Goal: Information Seeking & Learning: Check status

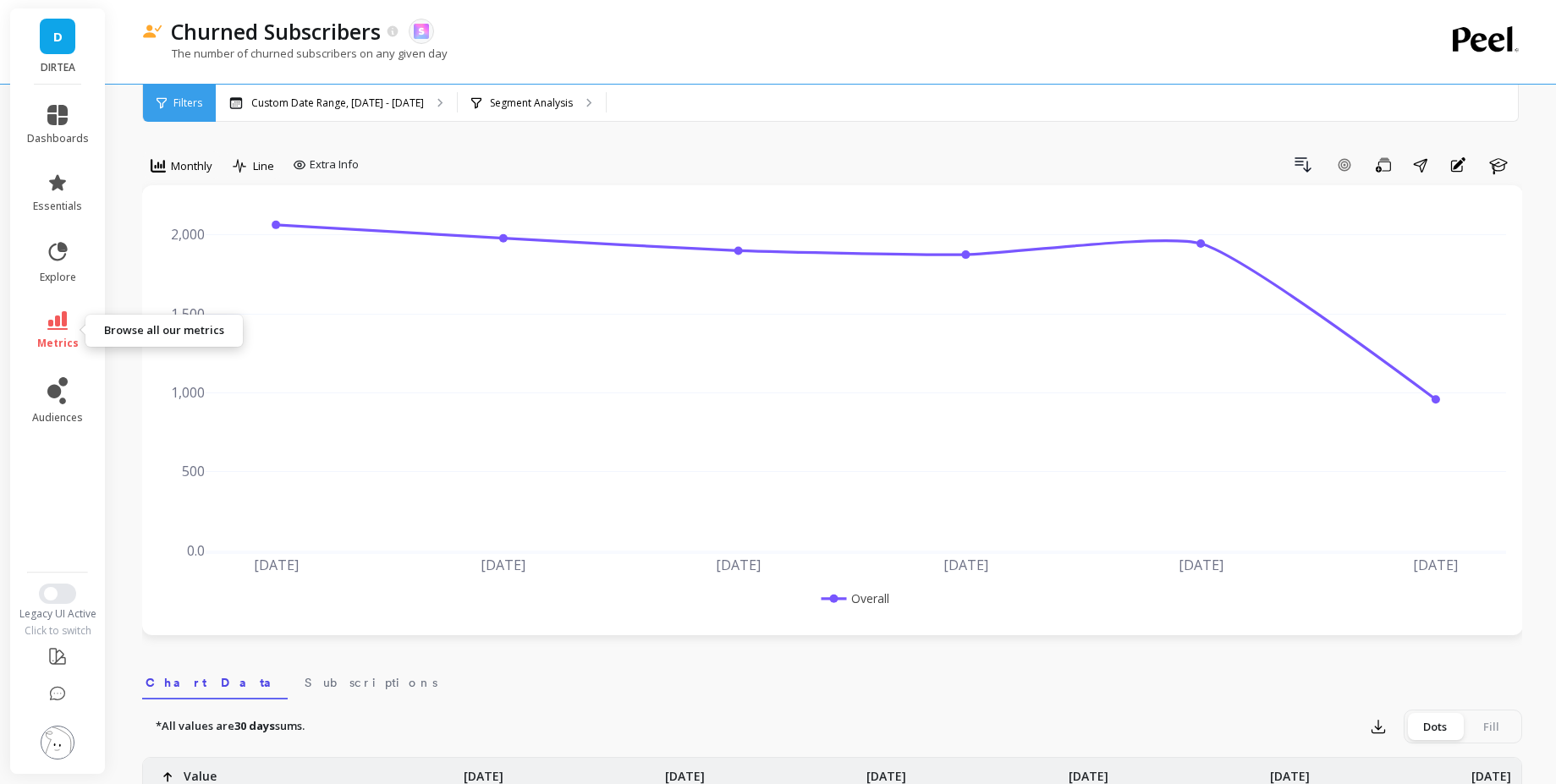
click at [73, 321] on link "metrics" at bounding box center [58, 331] width 62 height 39
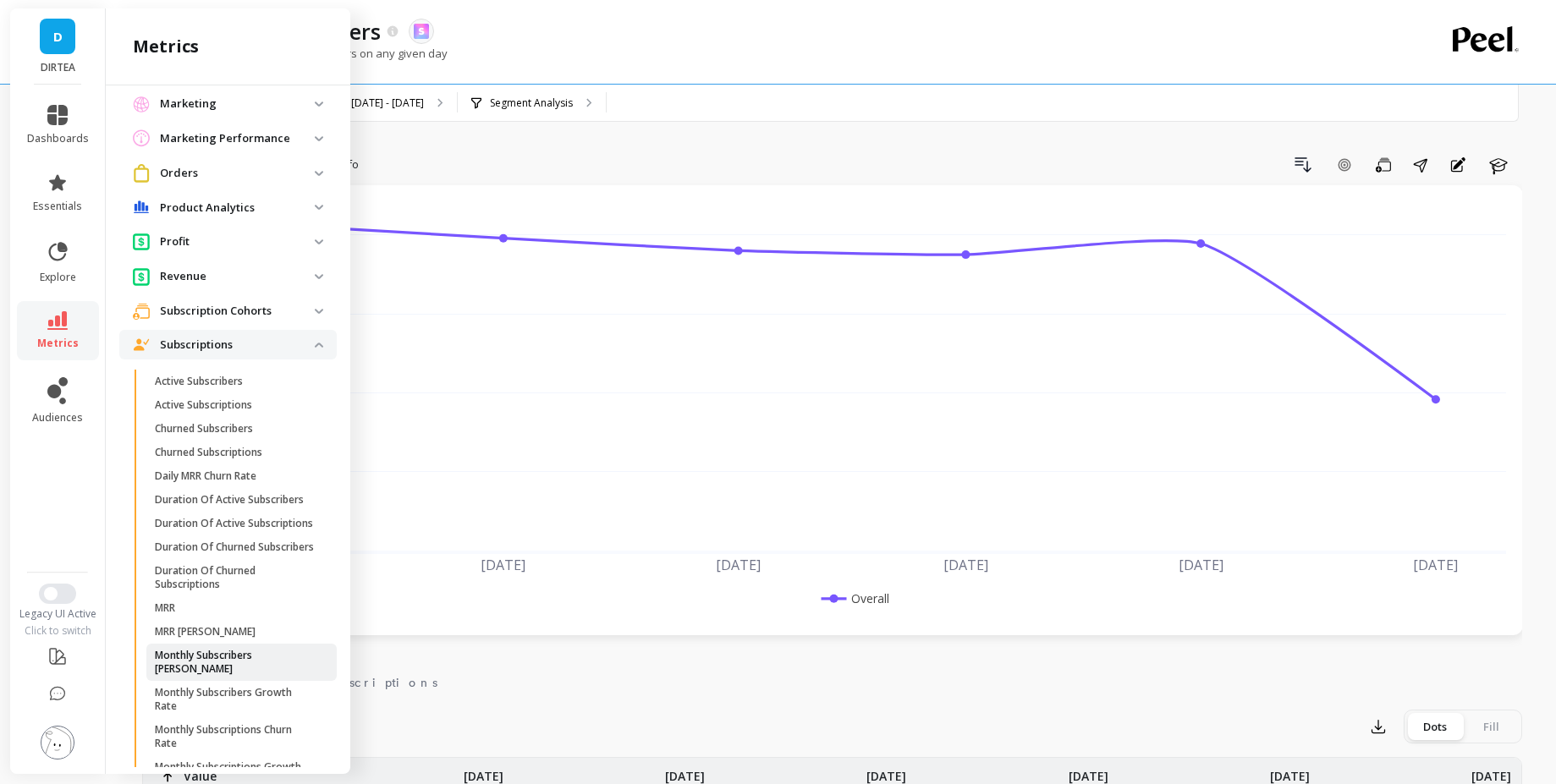
scroll to position [237, 0]
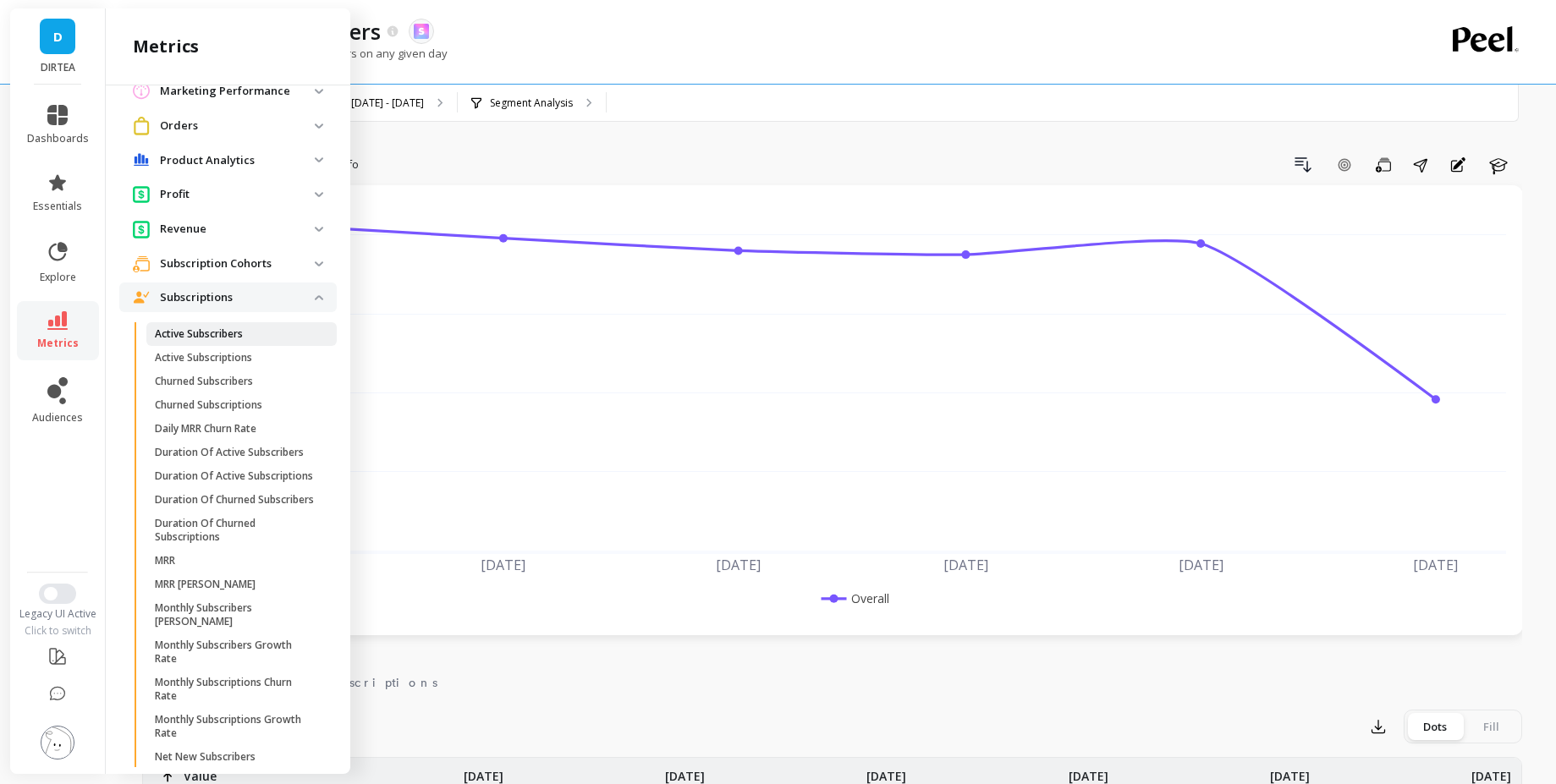
click at [274, 337] on span "Active Subscribers" at bounding box center [235, 333] width 162 height 13
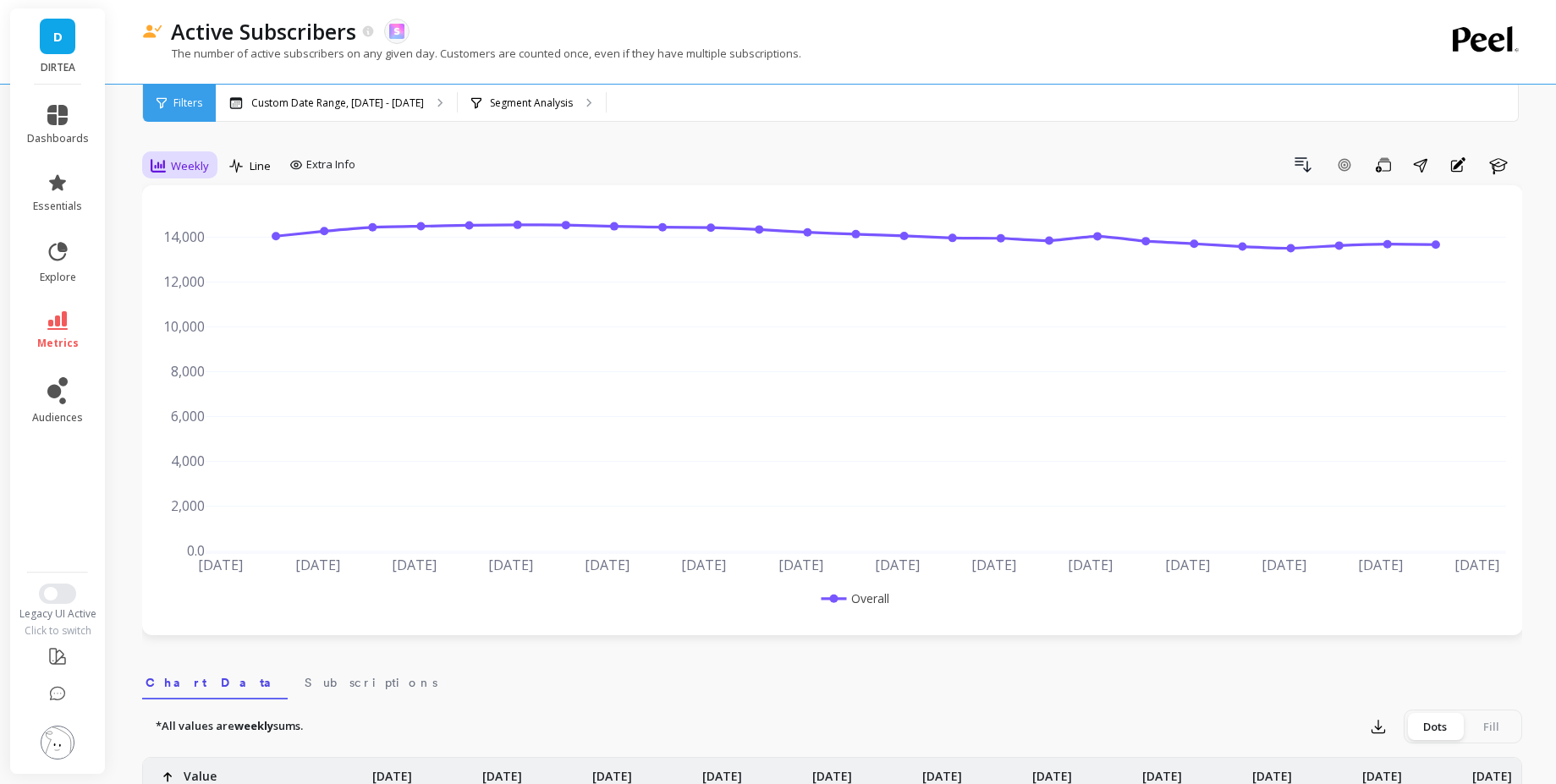
click at [181, 162] on span "Weekly" at bounding box center [189, 166] width 38 height 16
click at [204, 306] on div "Monthly" at bounding box center [204, 301] width 96 height 16
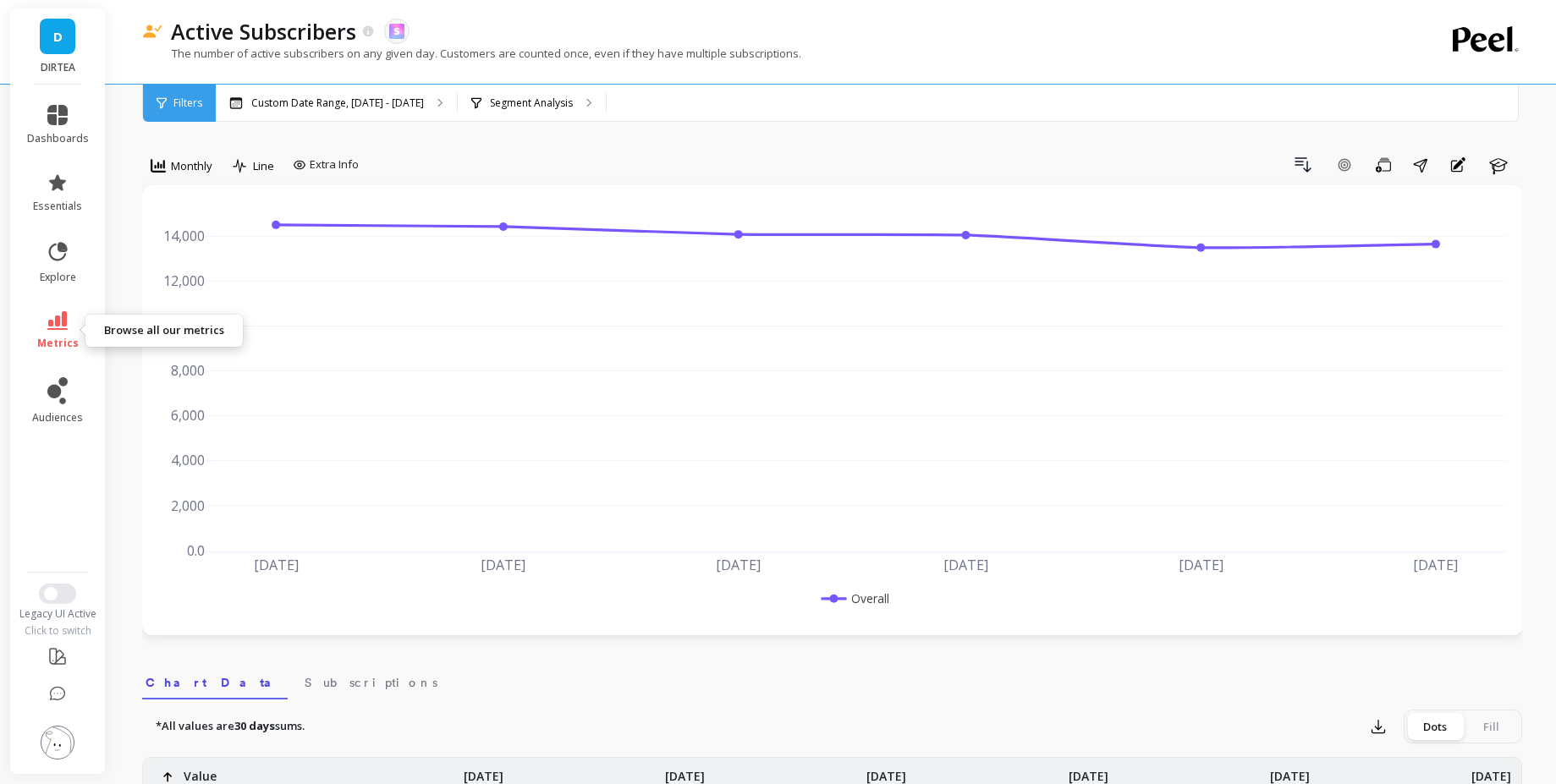
click at [61, 346] on span "metrics" at bounding box center [57, 343] width 42 height 13
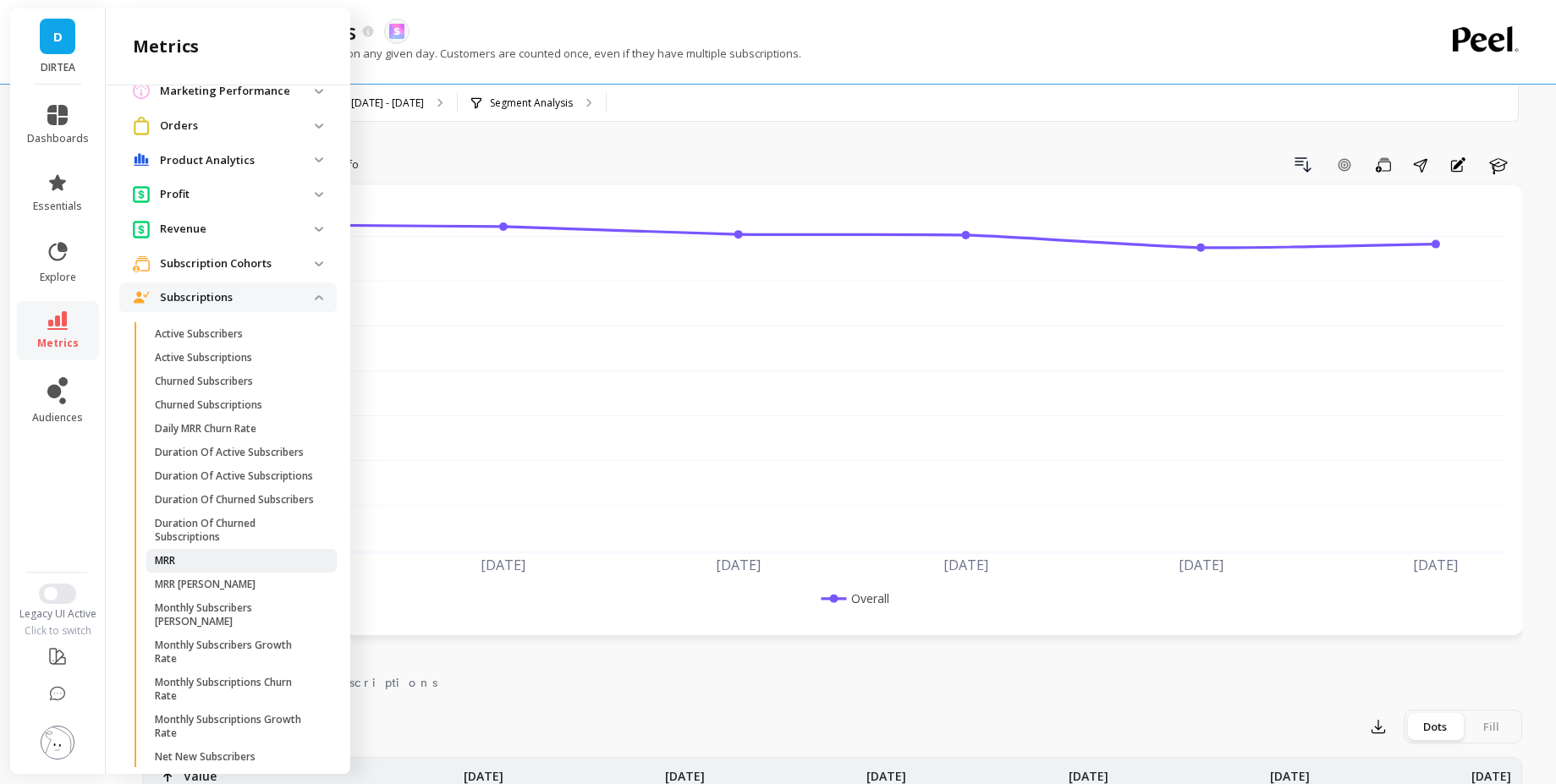
scroll to position [529, 0]
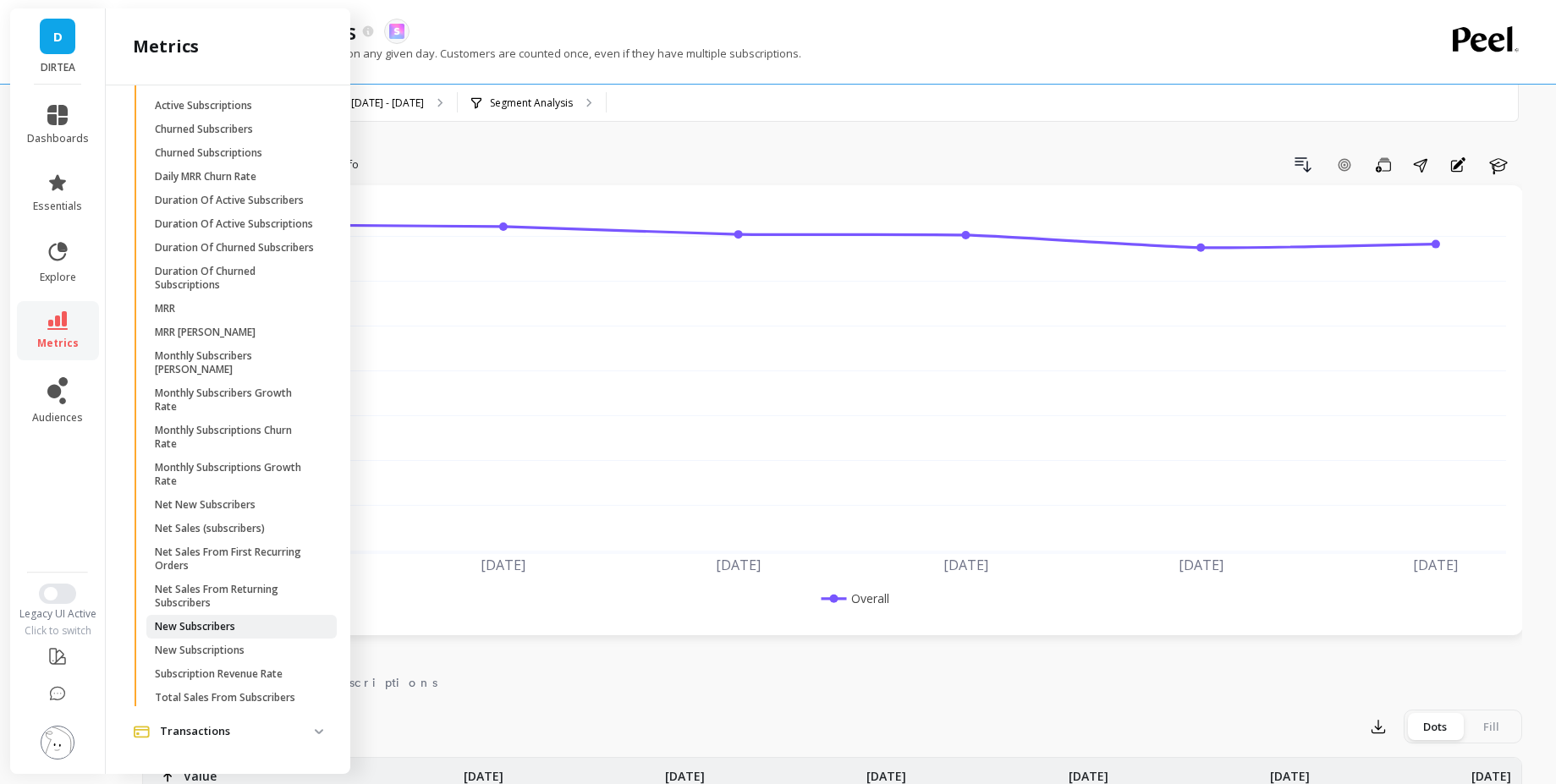
click at [235, 626] on p "New Subscribers" at bounding box center [194, 627] width 80 height 13
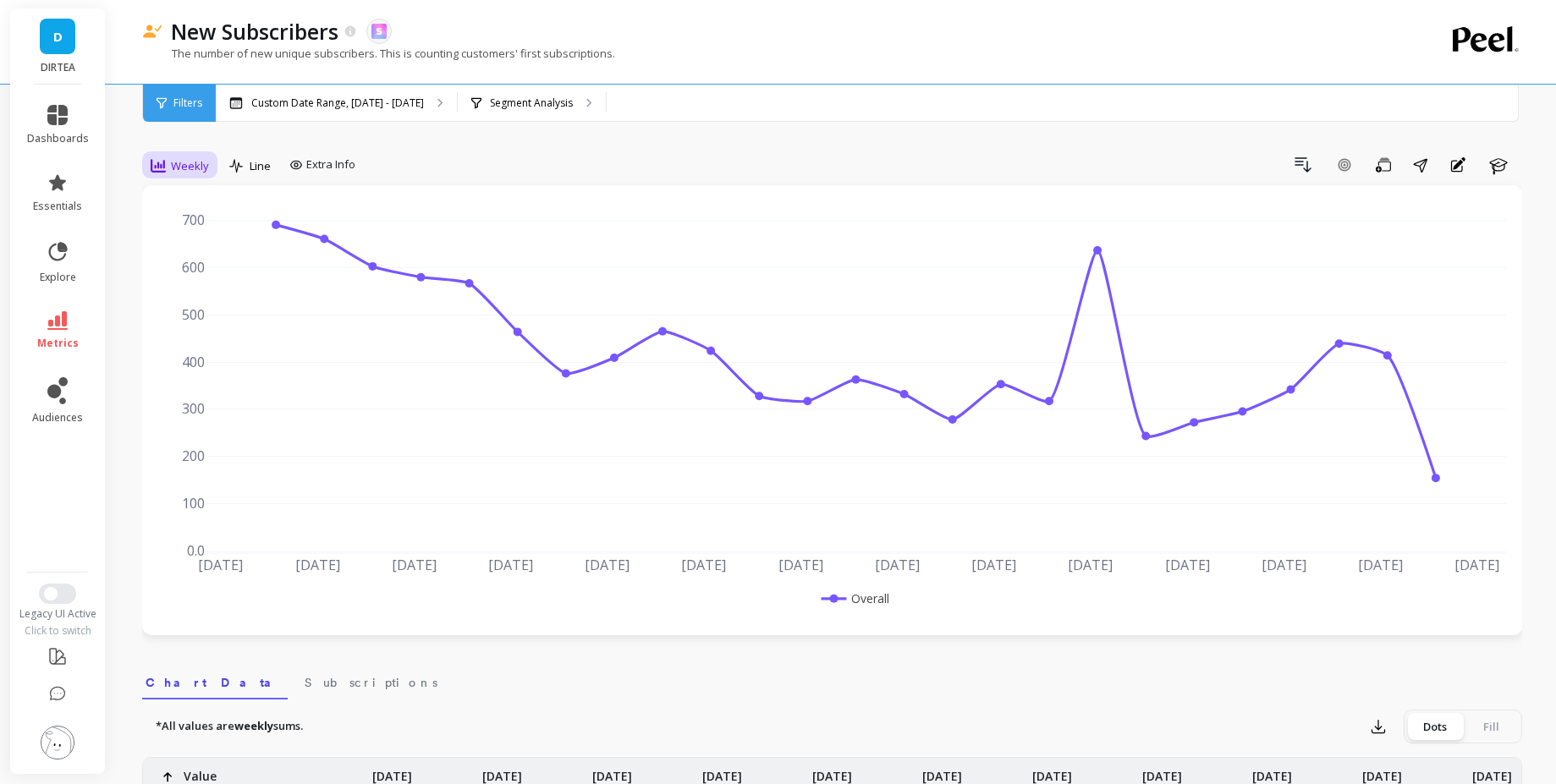
click at [180, 170] on span "Weekly" at bounding box center [189, 166] width 38 height 16
click at [222, 294] on div "Monthly" at bounding box center [204, 301] width 96 height 16
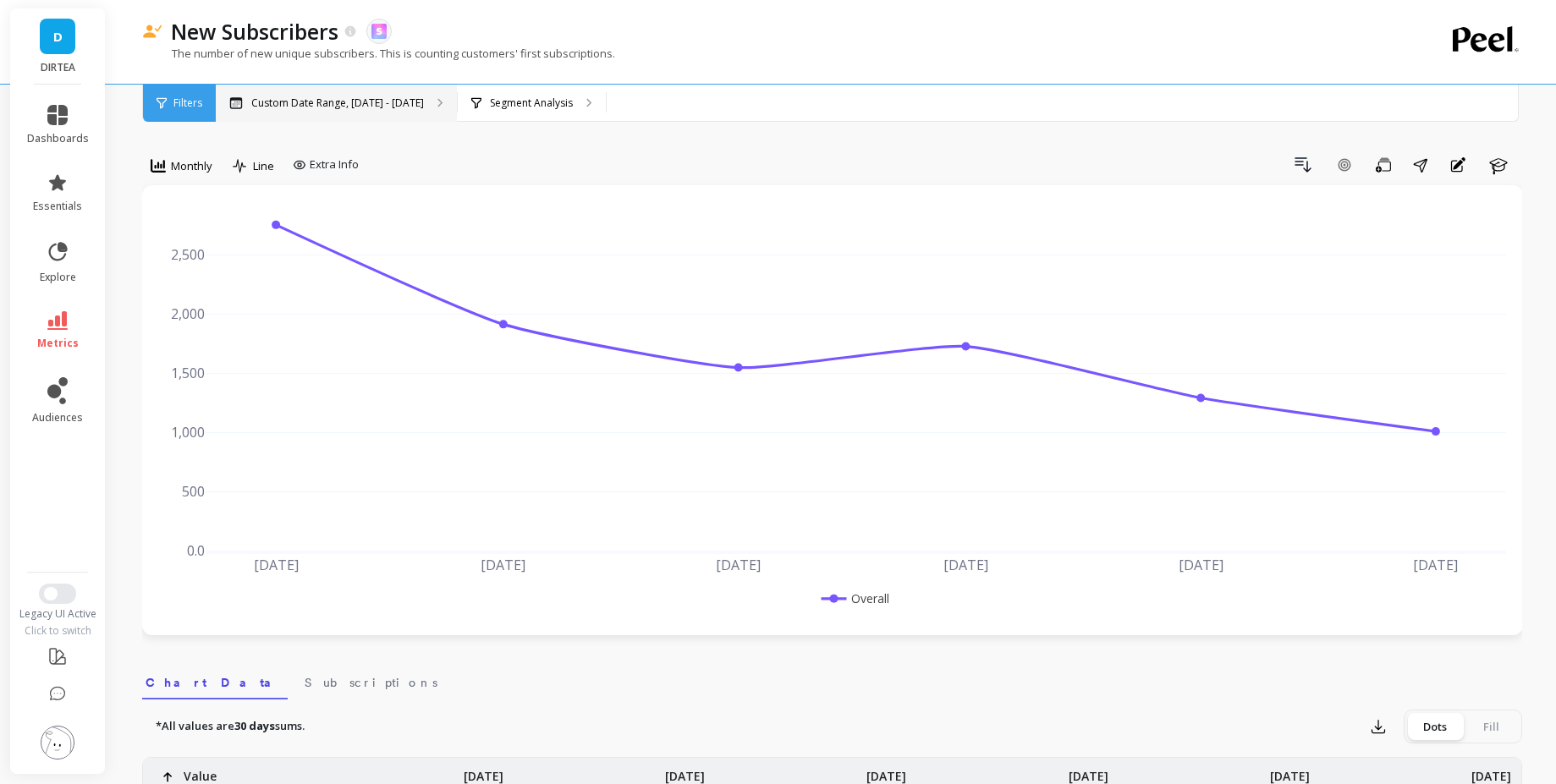
click at [277, 106] on p "Custom Date Range, [DATE] - [DATE]" at bounding box center [337, 103] width 172 height 13
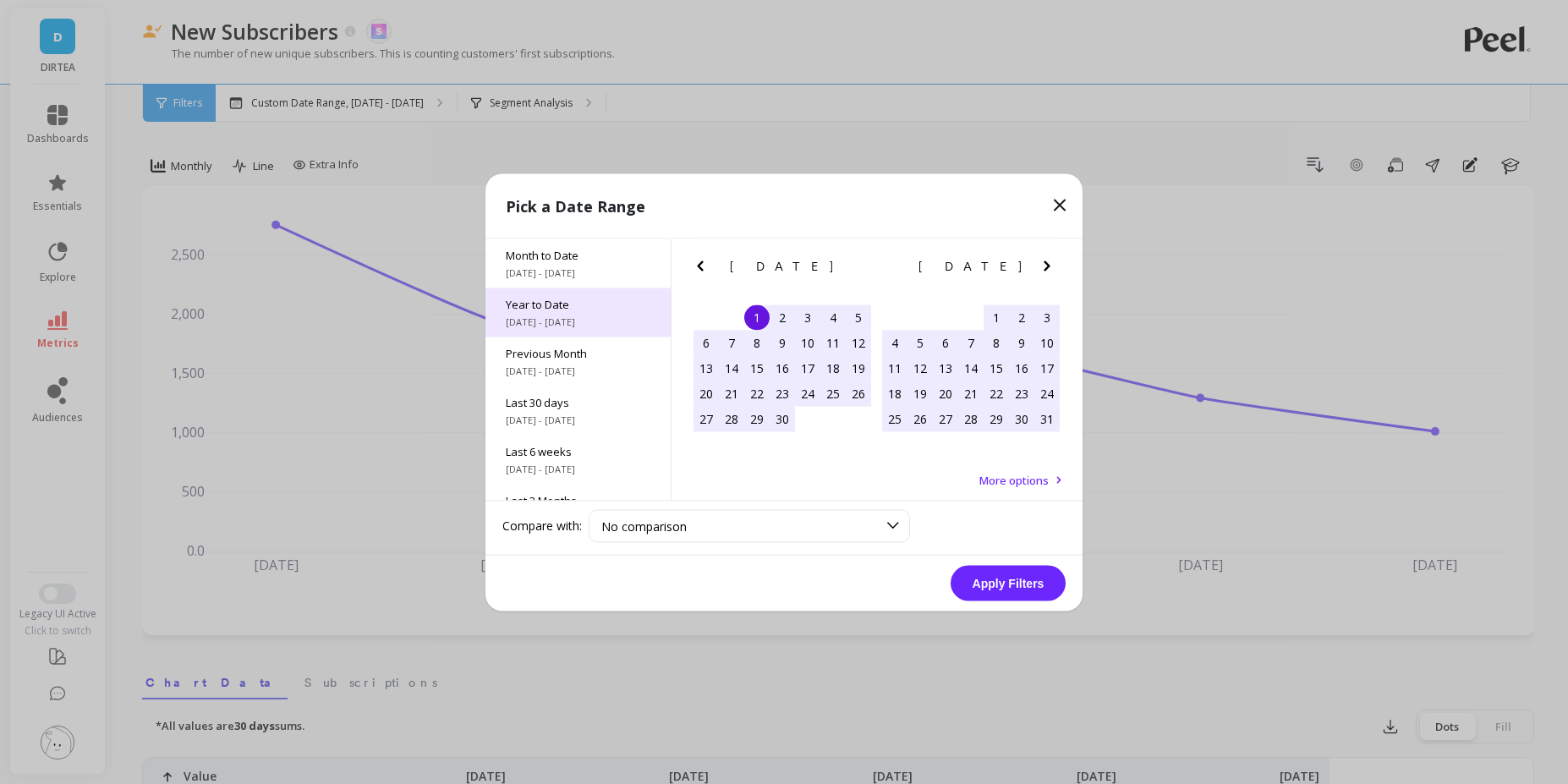
click at [611, 315] on span "1/1/2025 - 9/18/2025" at bounding box center [578, 321] width 145 height 13
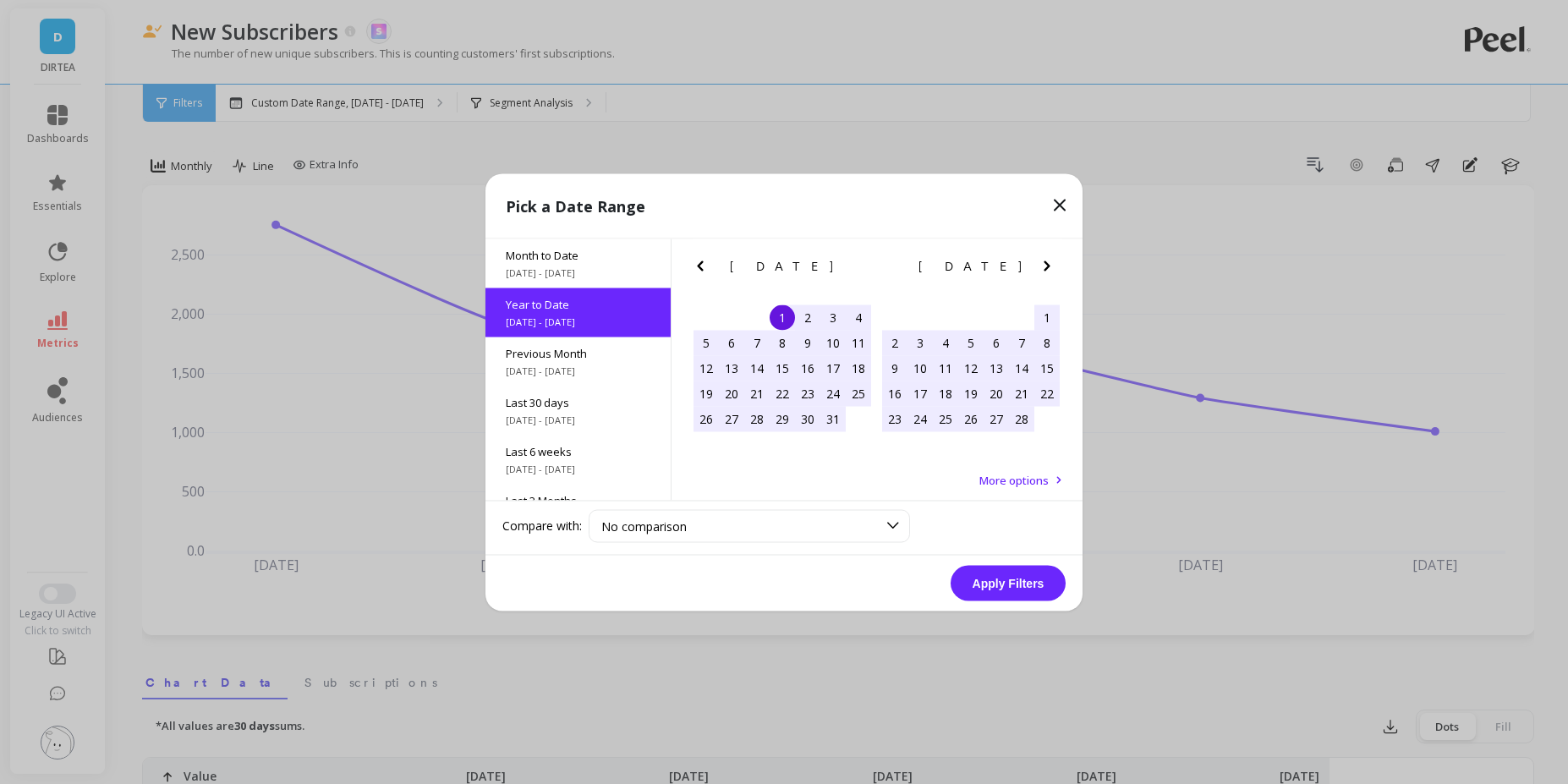
click at [989, 580] on button "Apply Filters" at bounding box center [1009, 582] width 115 height 35
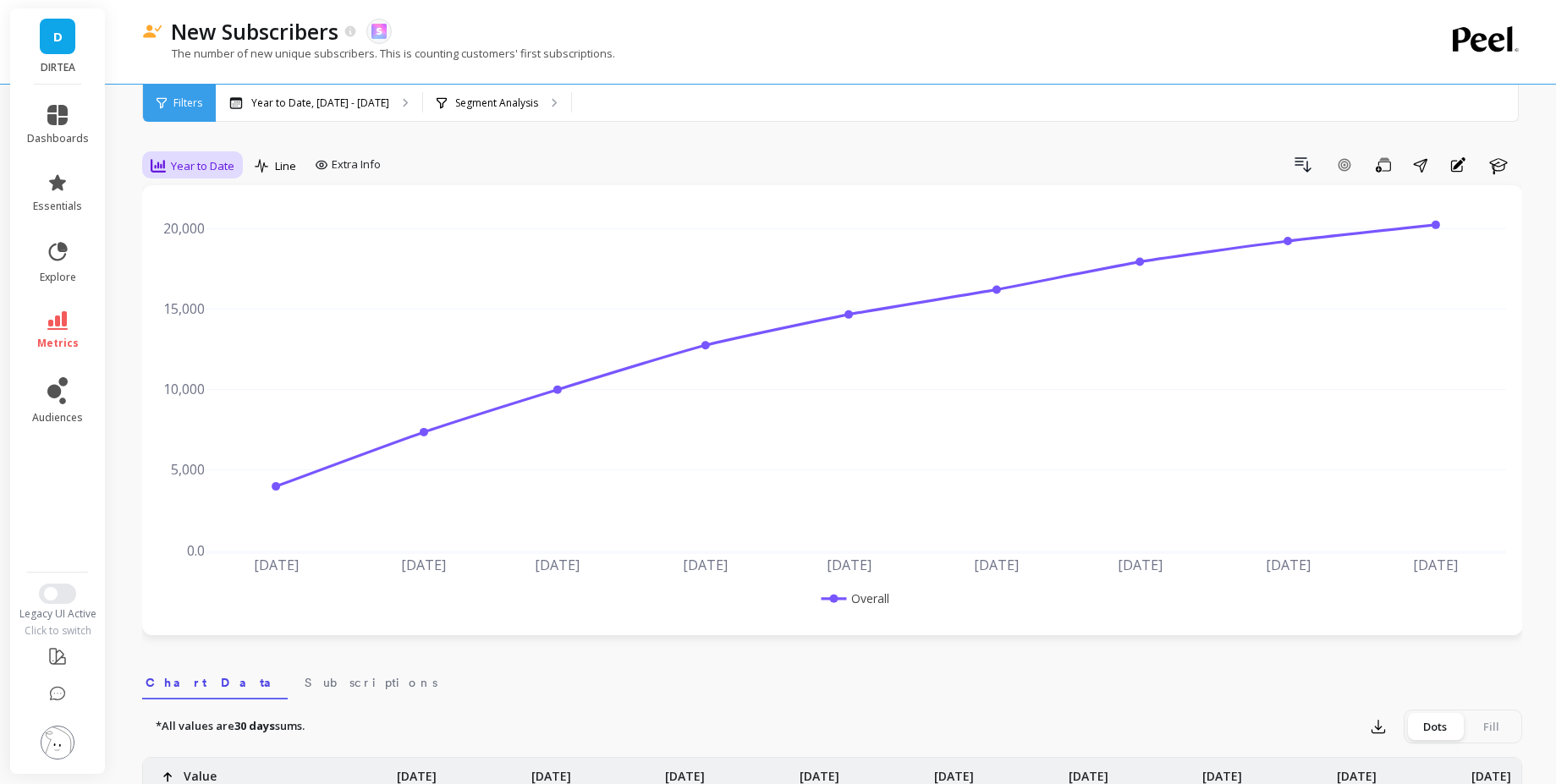
click at [198, 176] on div "Year to Date" at bounding box center [193, 165] width 94 height 29
click at [202, 290] on div "Monthly" at bounding box center [205, 301] width 117 height 29
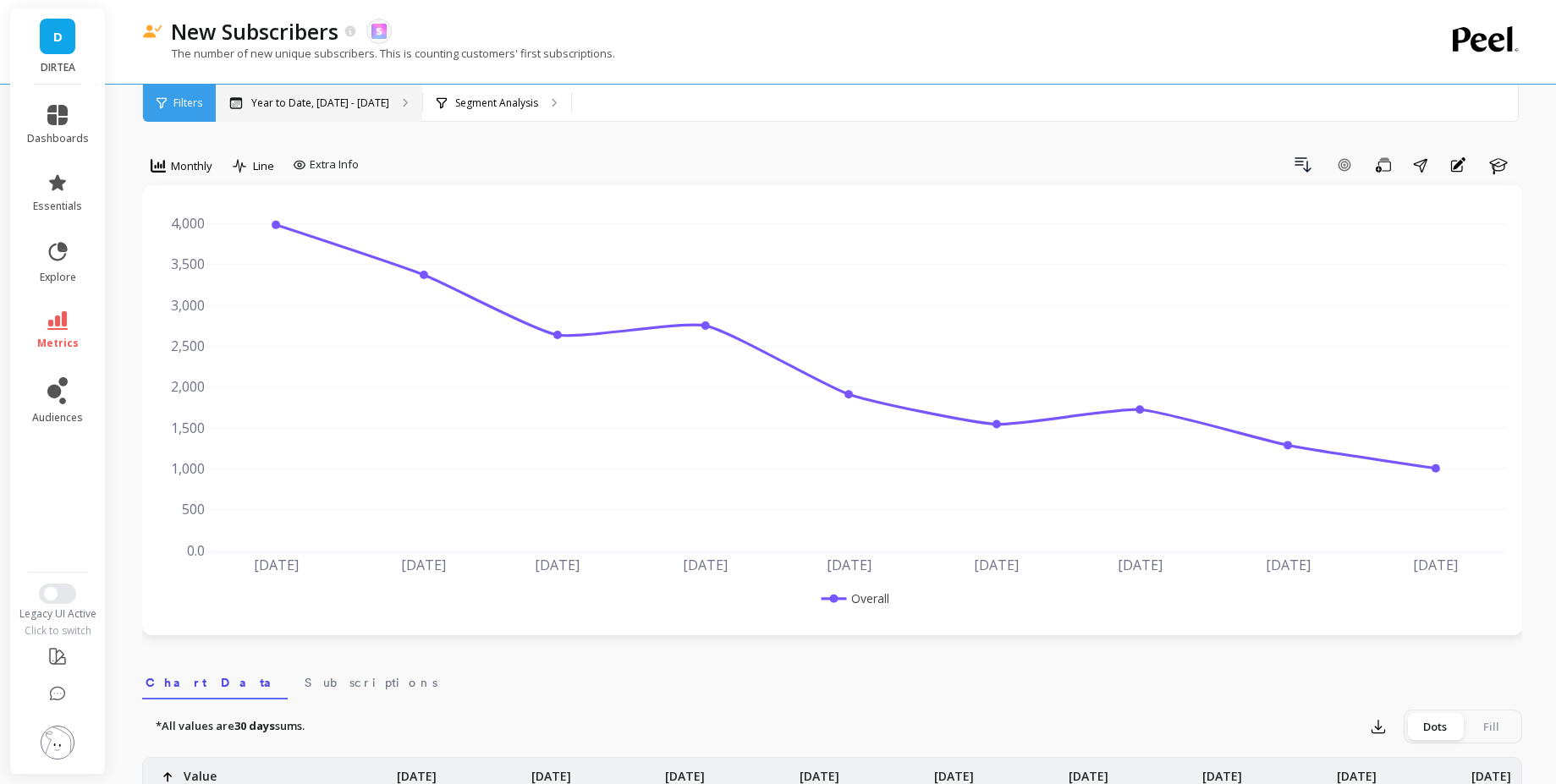
click at [328, 94] on div "Year to Date, Jan 1 - Sep 18" at bounding box center [319, 103] width 207 height 37
click at [66, 308] on li "metrics" at bounding box center [57, 331] width 82 height 59
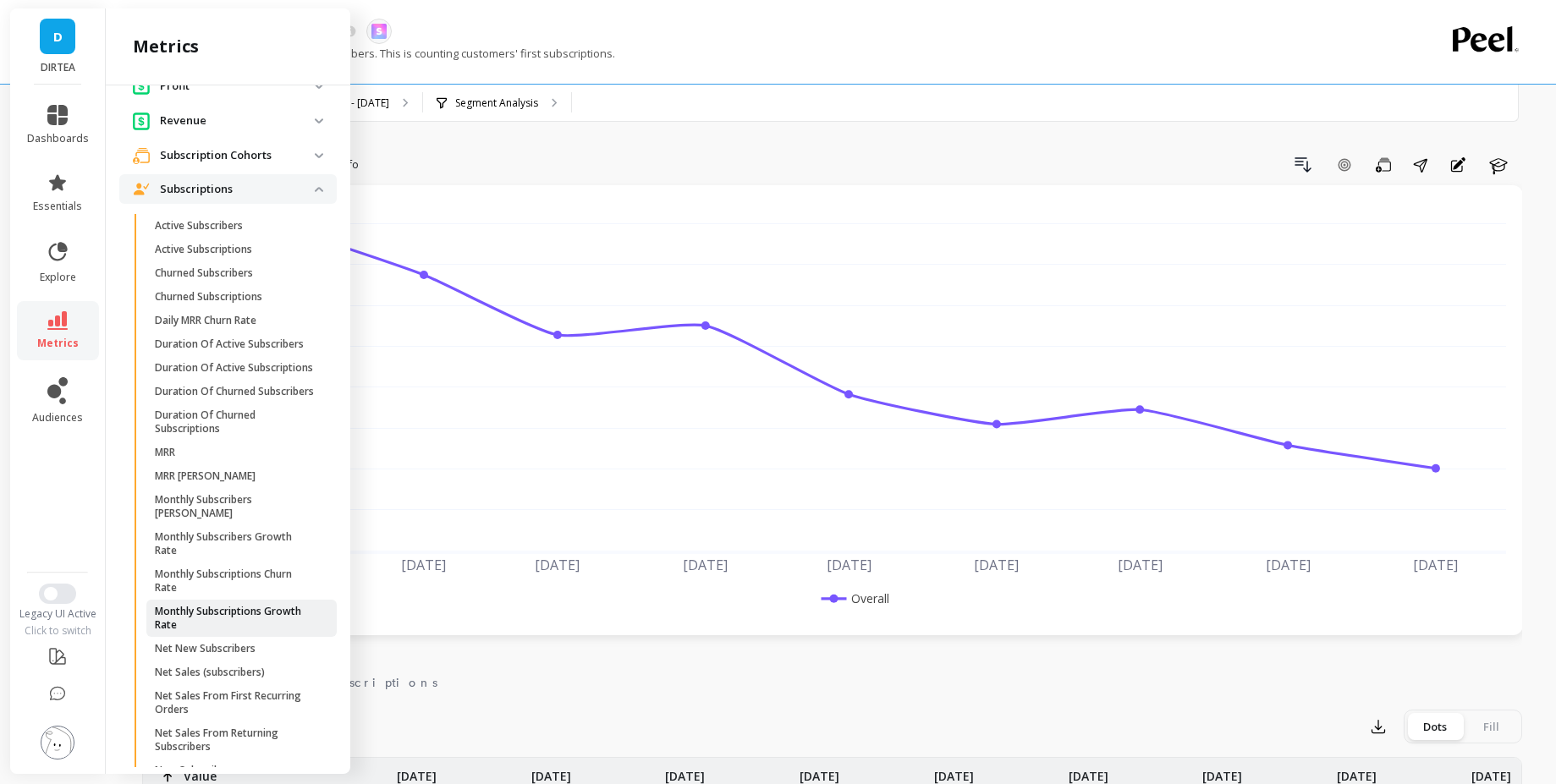
scroll to position [294, 0]
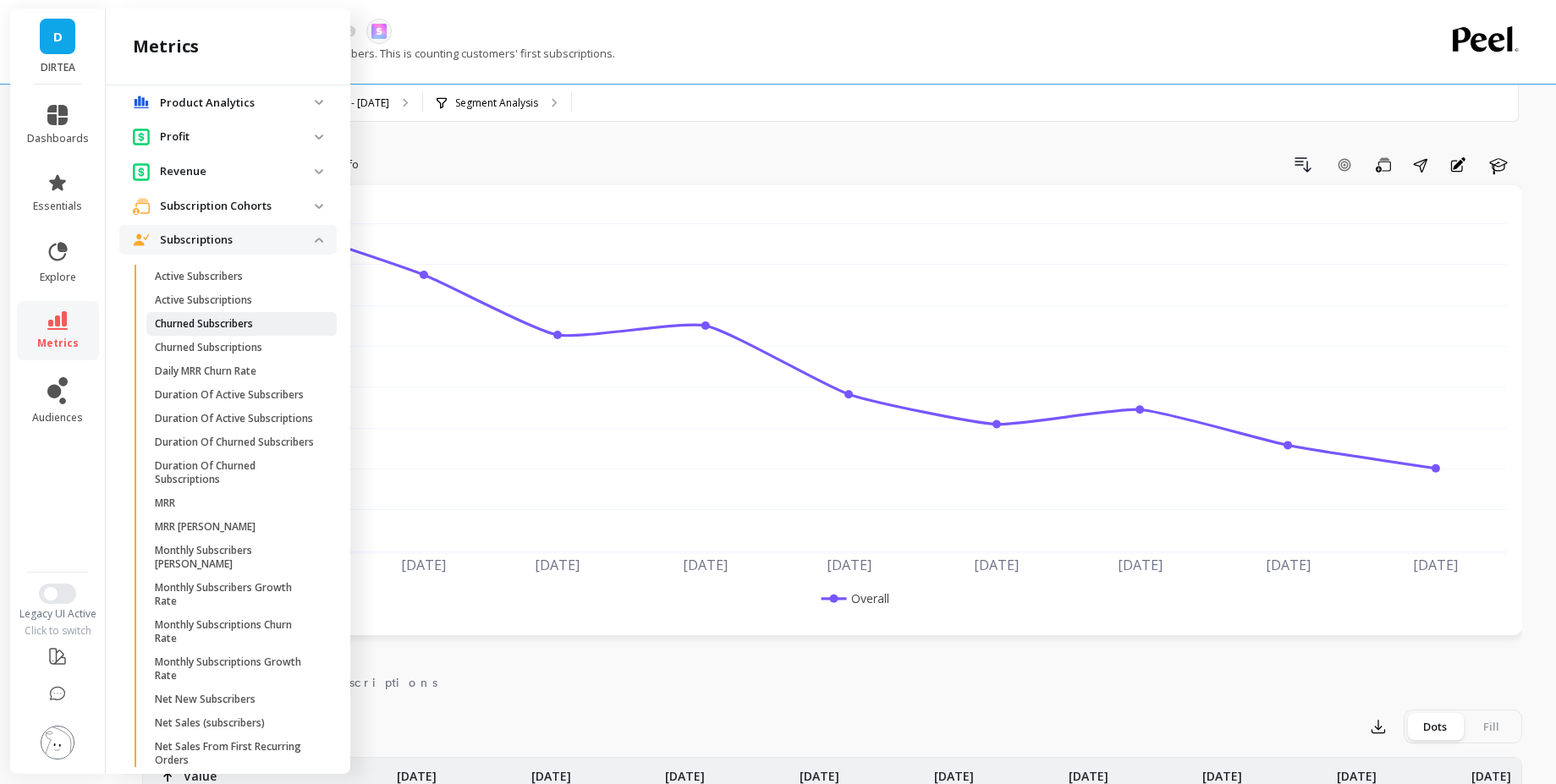
click at [273, 326] on span "Churned Subscribers" at bounding box center [235, 323] width 162 height 13
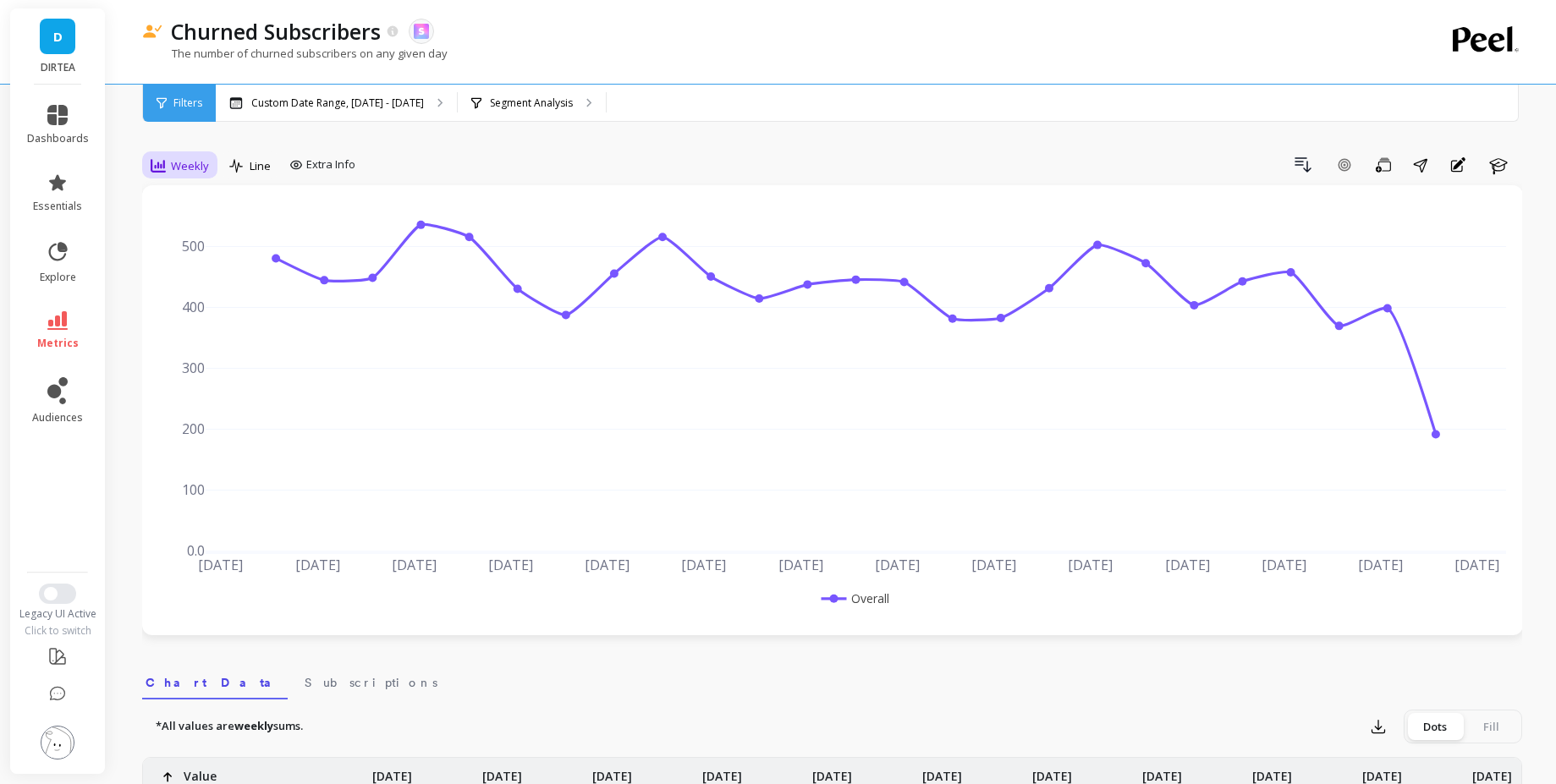
click at [180, 163] on span "Weekly" at bounding box center [189, 166] width 38 height 16
click at [202, 316] on div "All Daily Weekly Monthly Quarterly Weekday Yearly 7-day rolling 30-day rolling …" at bounding box center [210, 313] width 133 height 254
click at [205, 309] on div "Monthly" at bounding box center [205, 301] width 117 height 29
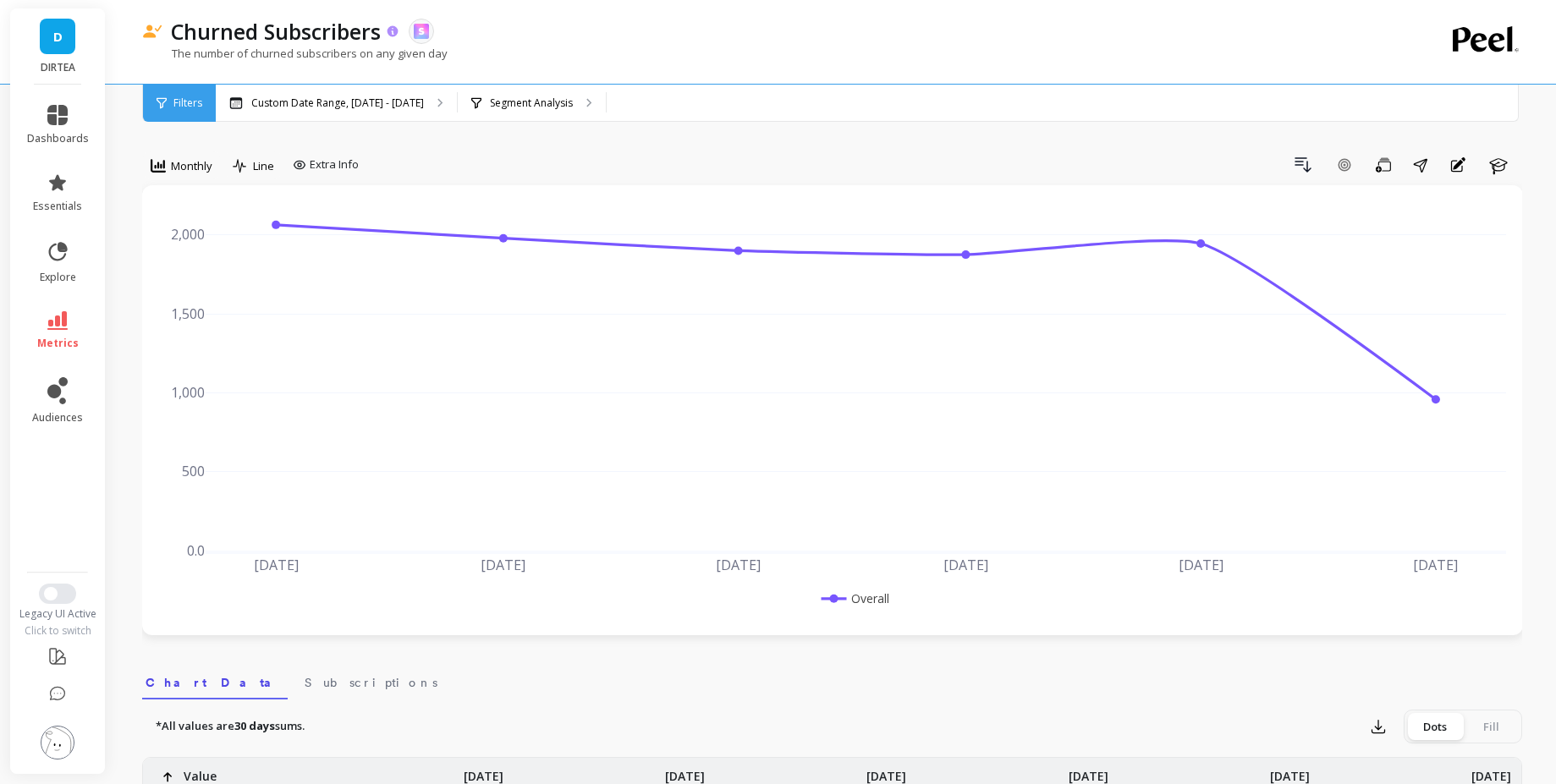
click at [399, 29] on icon at bounding box center [393, 31] width 11 height 11
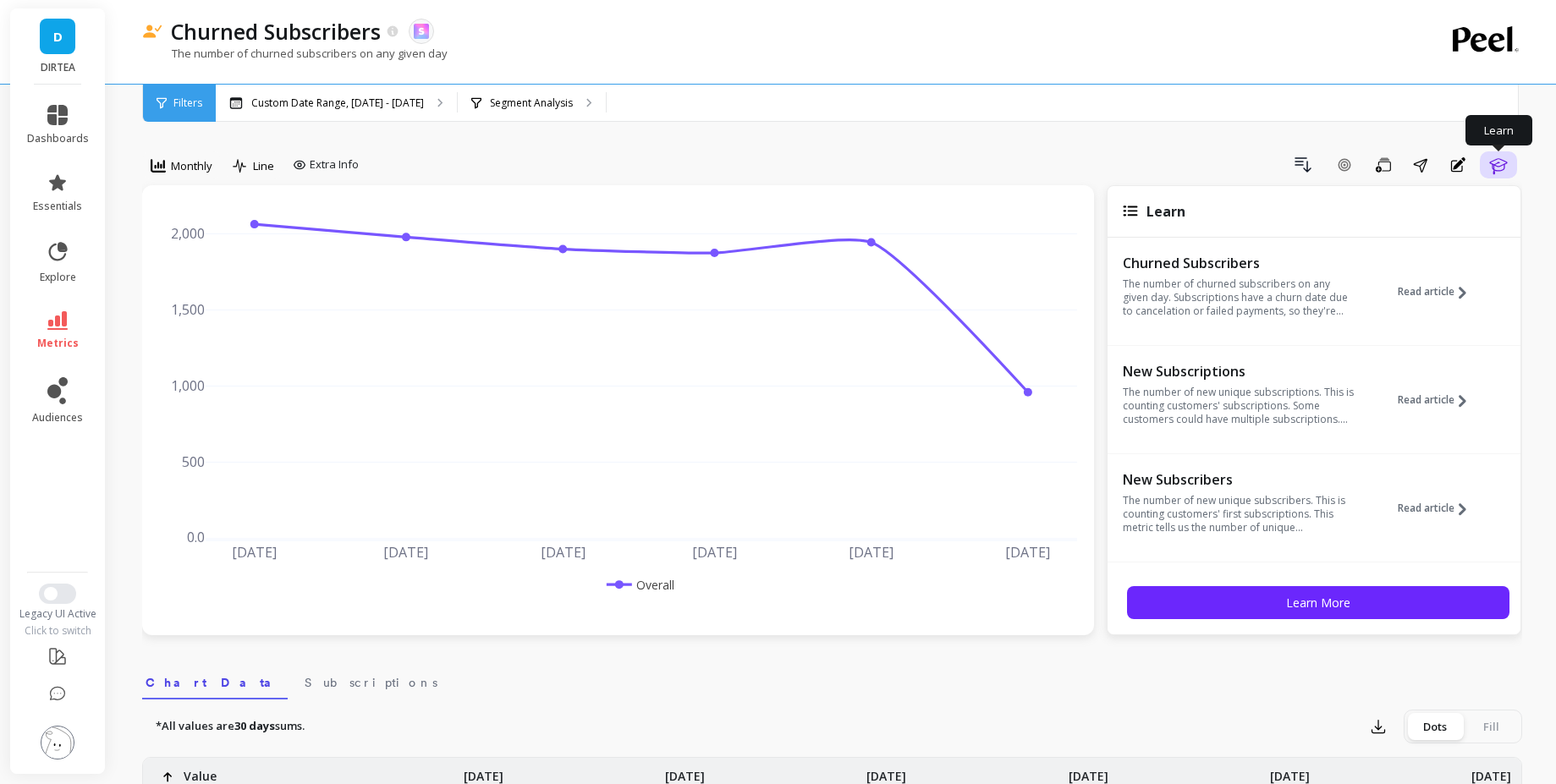
click at [1510, 170] on button "Learn" at bounding box center [1499, 164] width 37 height 27
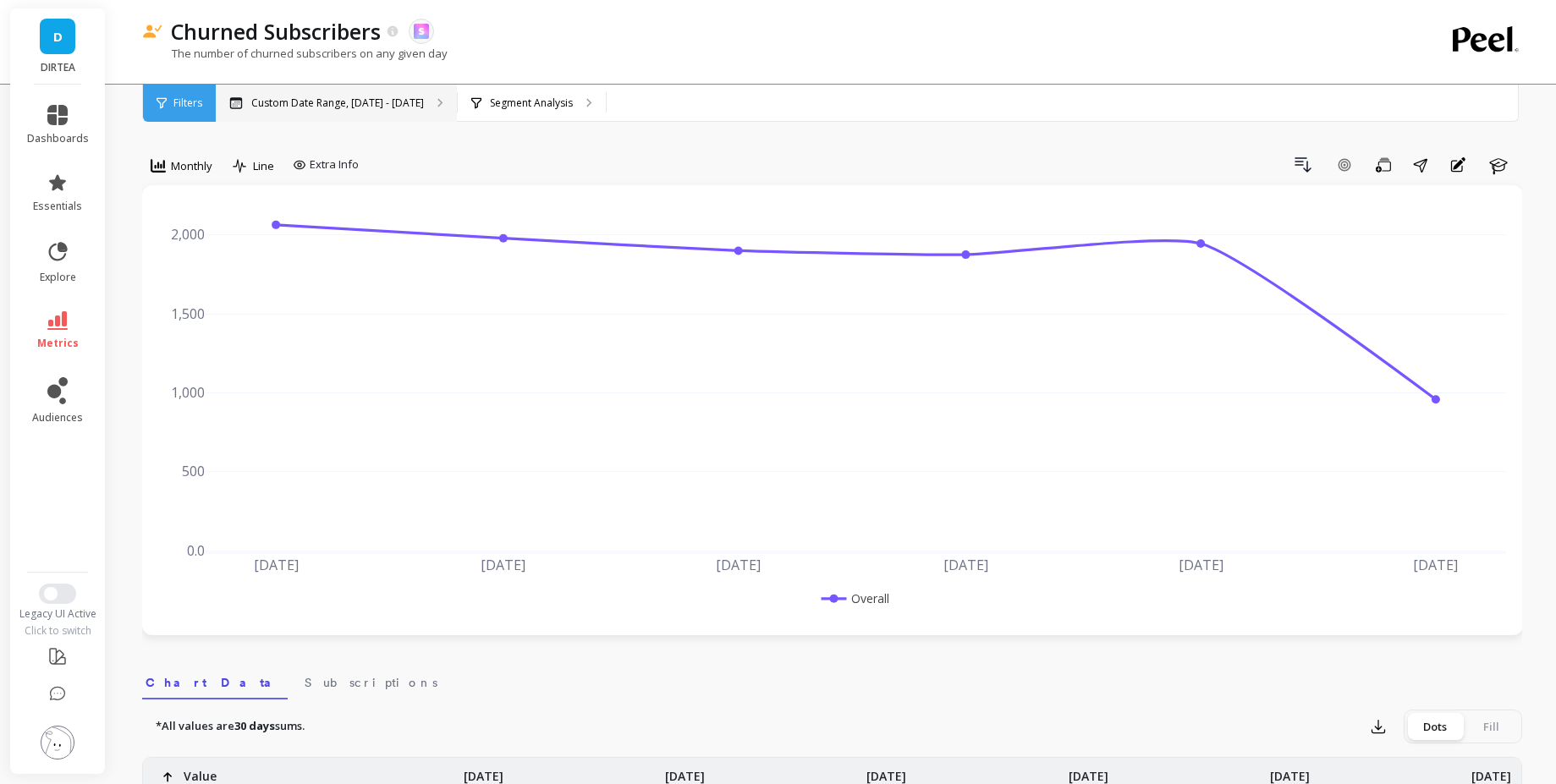
click at [401, 100] on p "Custom Date Range, [DATE] - [DATE]" at bounding box center [337, 103] width 172 height 13
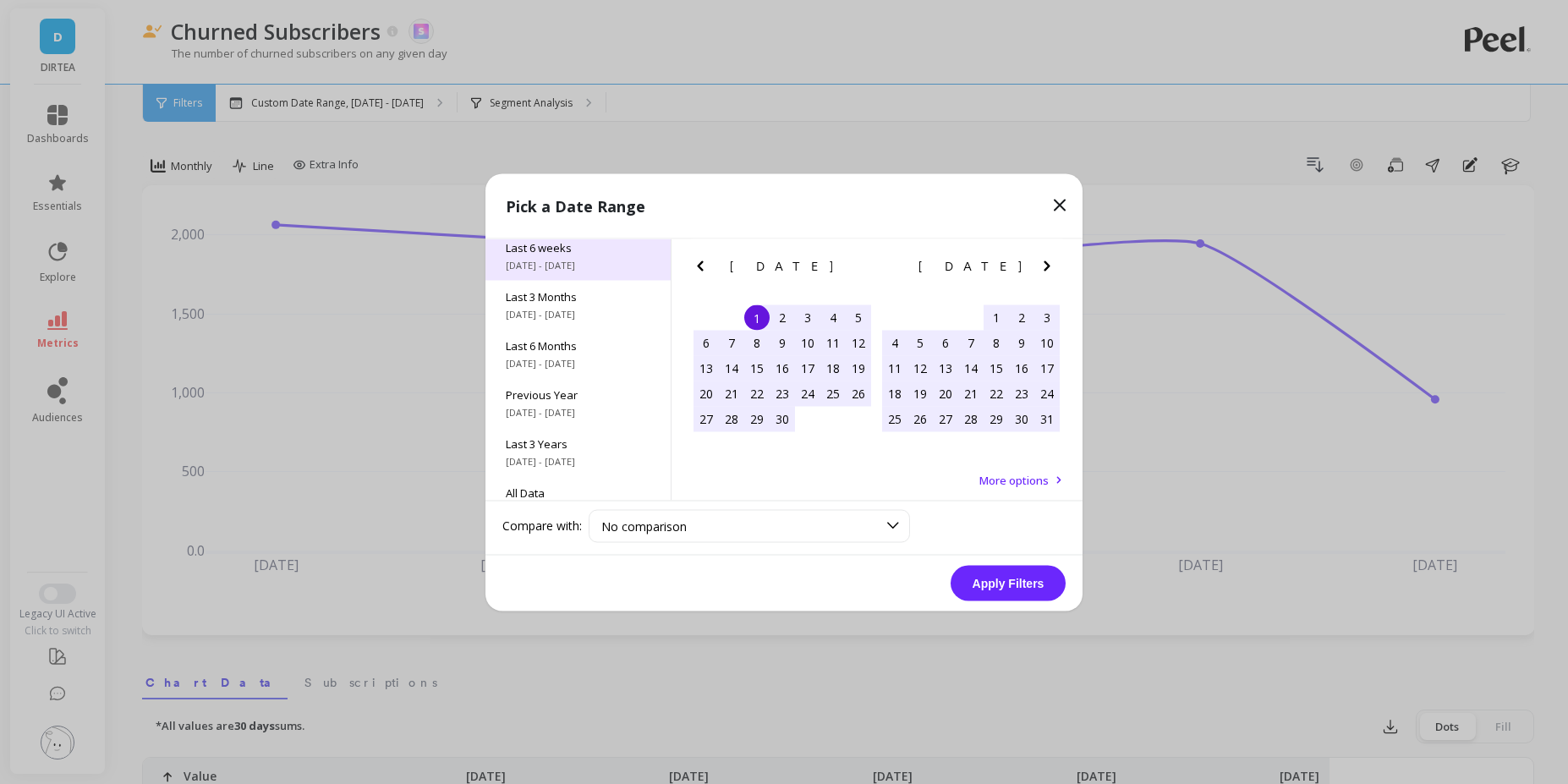
scroll to position [229, 0]
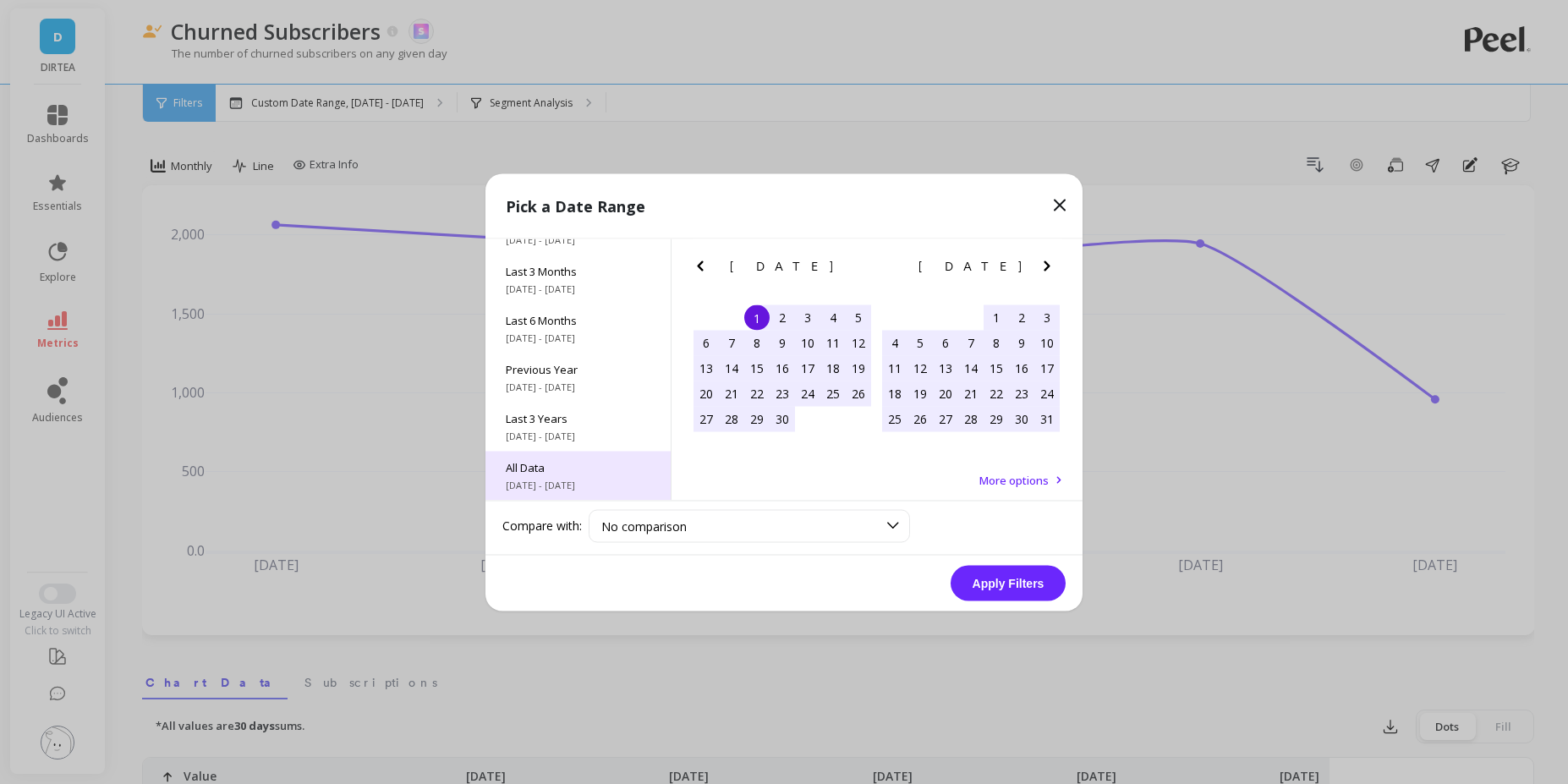
click at [584, 474] on span "All Data" at bounding box center [578, 467] width 145 height 15
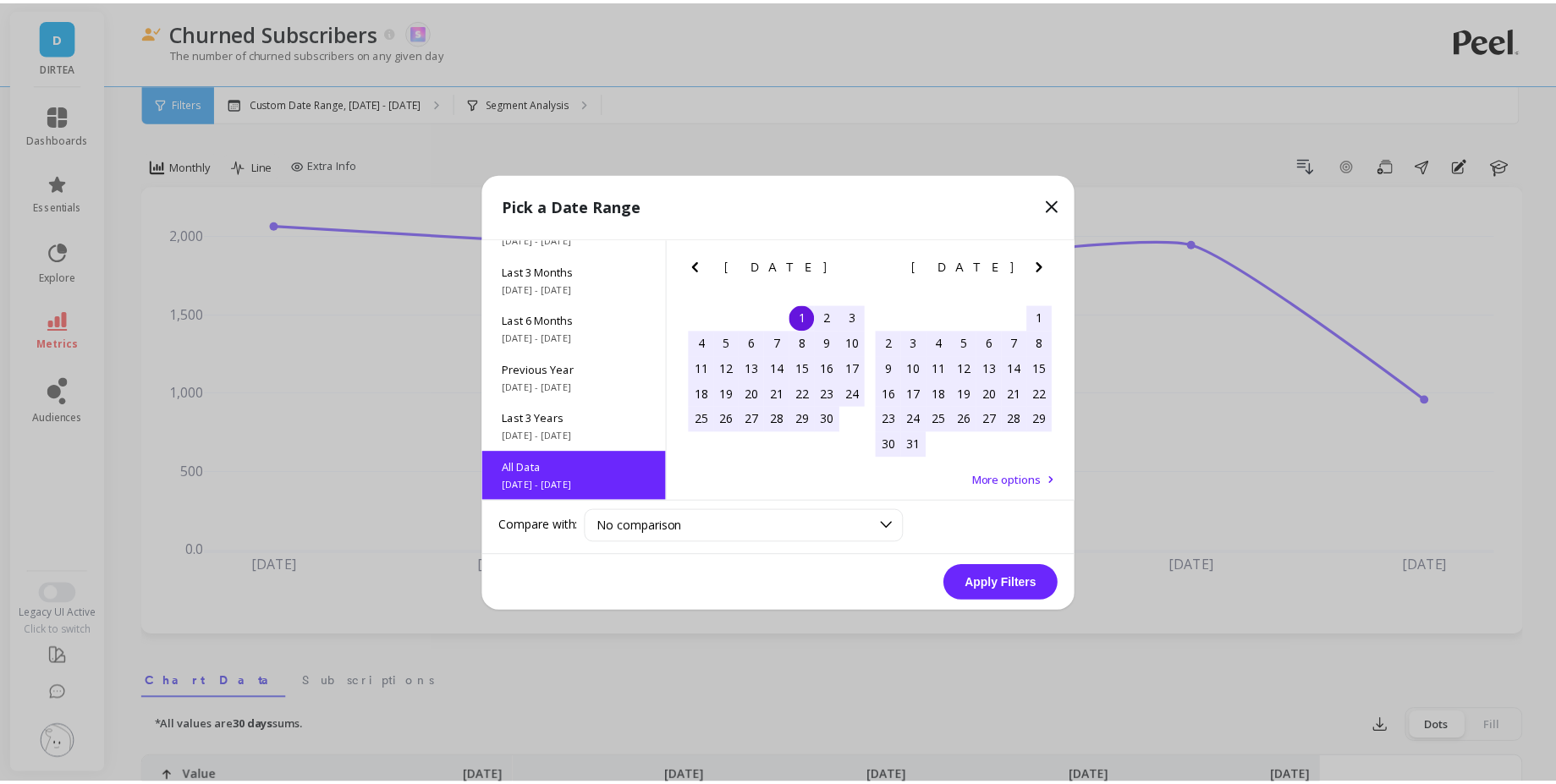
scroll to position [1, 0]
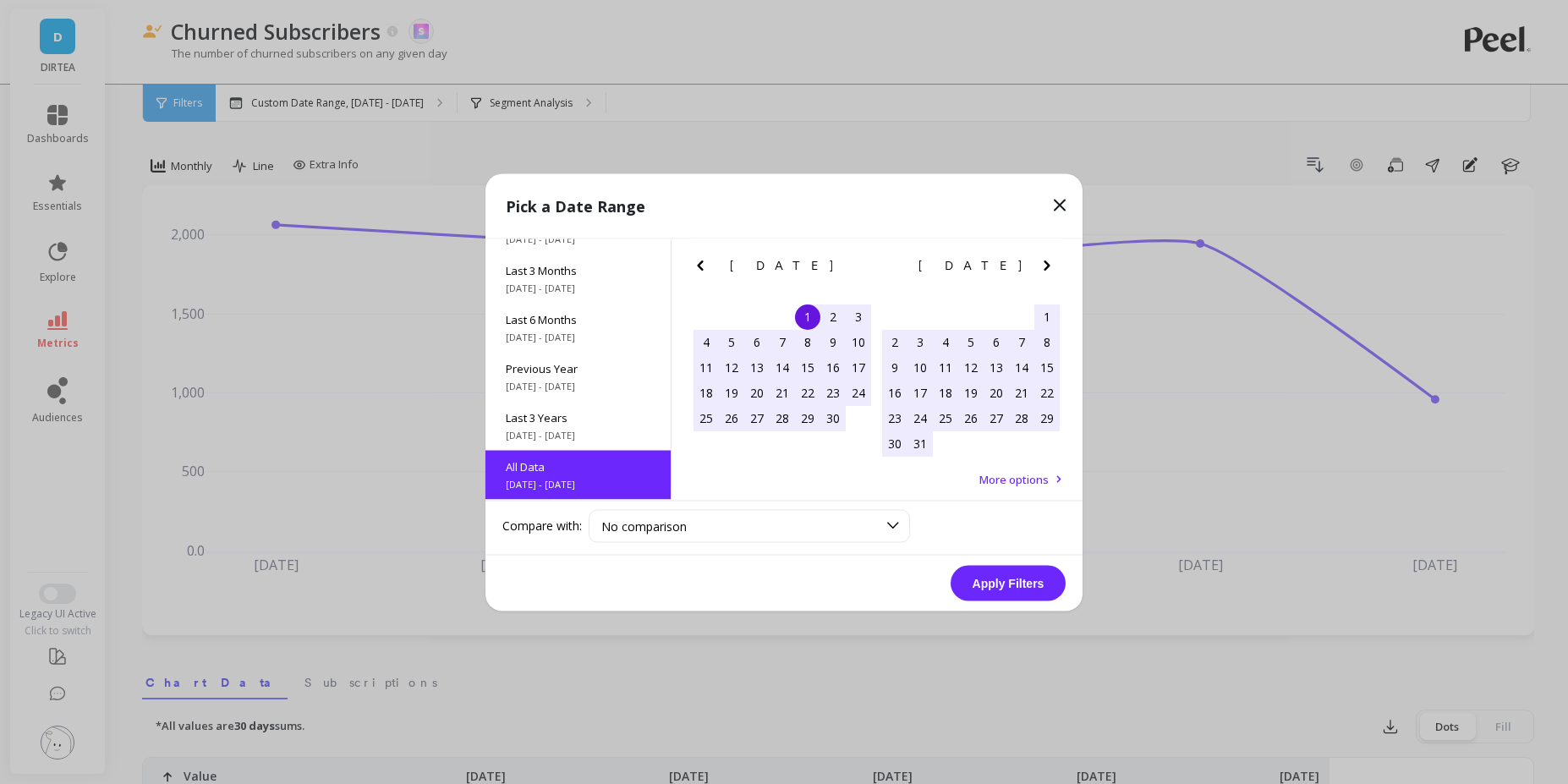
click at [1010, 579] on button "Apply Filters" at bounding box center [1009, 582] width 115 height 35
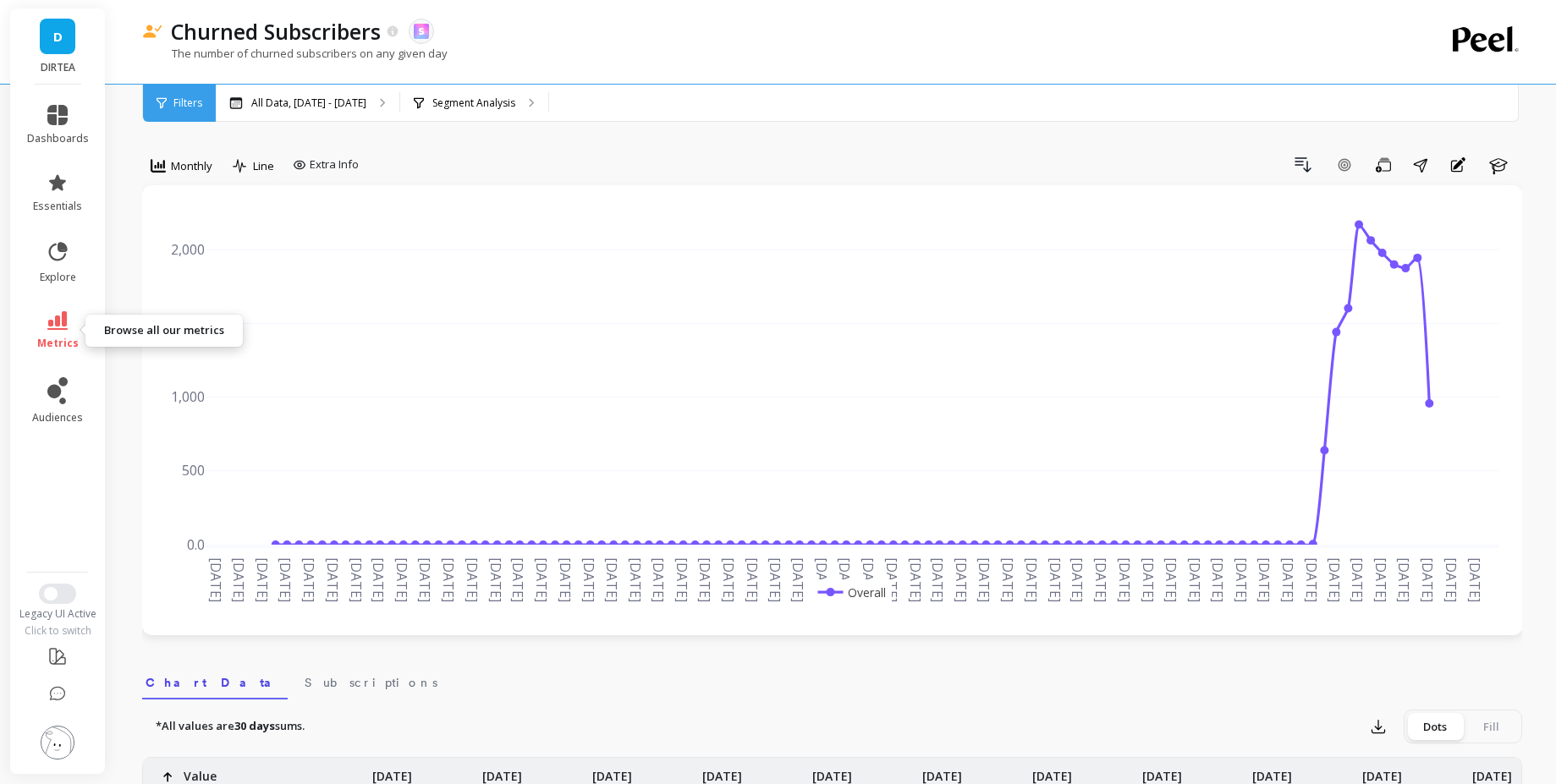
click at [68, 311] on link "metrics" at bounding box center [58, 331] width 62 height 39
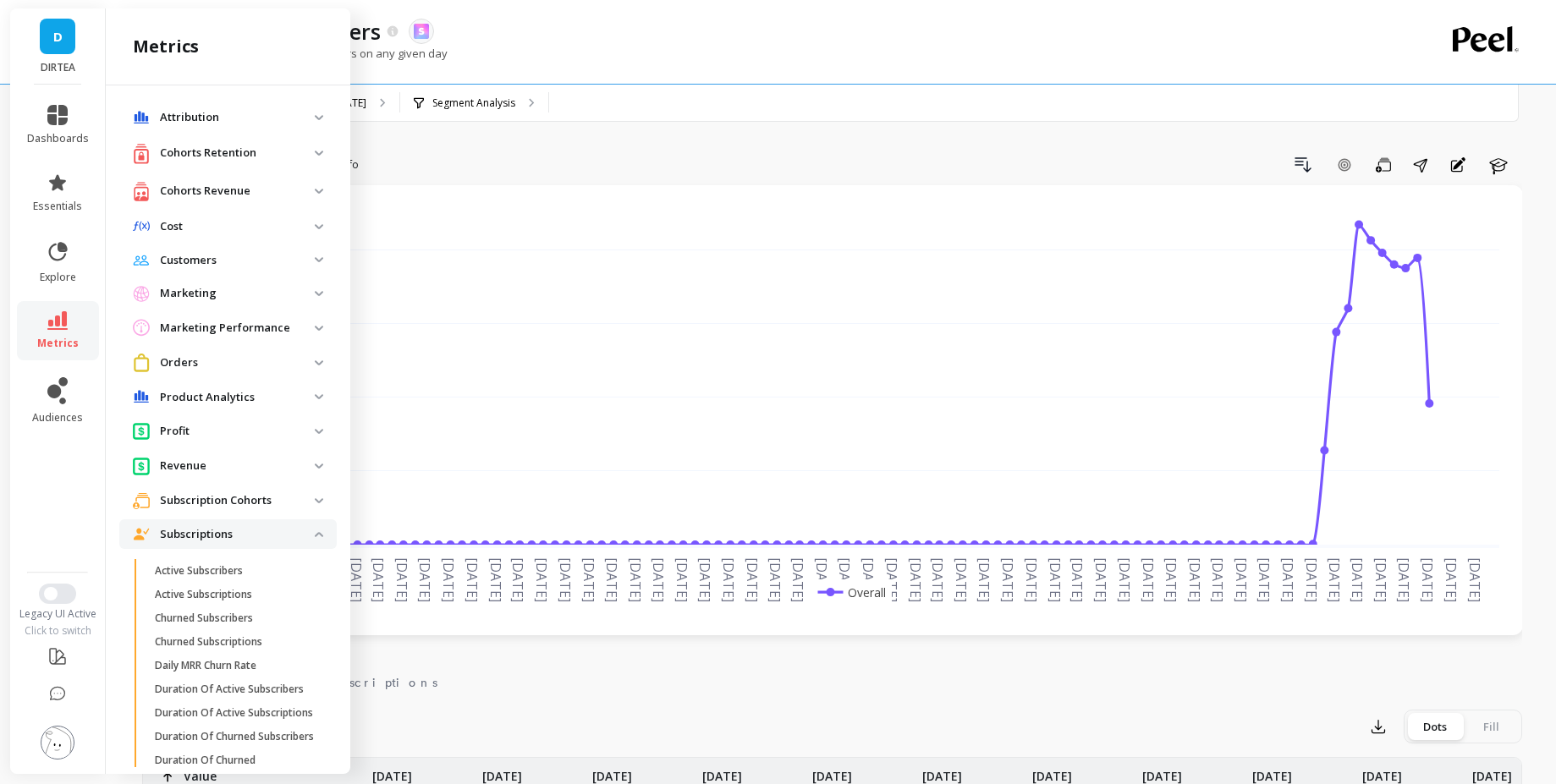
click at [736, 112] on div "All Data, Jun 1, 2017 - Sep 30, 2025 Segment Analysis" at bounding box center [903, 103] width 1375 height 37
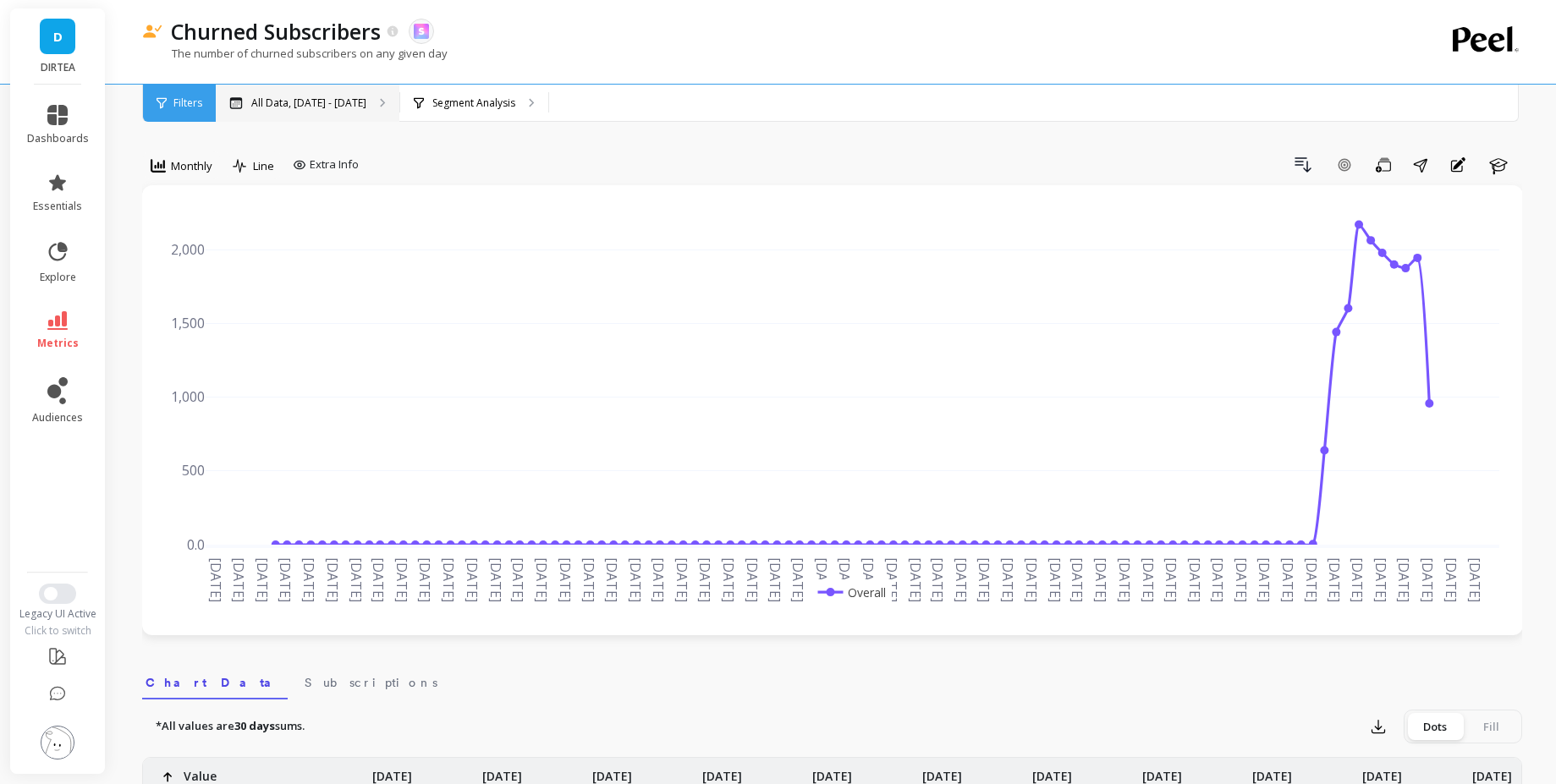
click at [286, 109] on p "All Data, Jun 1, 2017 - Sep 30, 2025" at bounding box center [309, 103] width 115 height 13
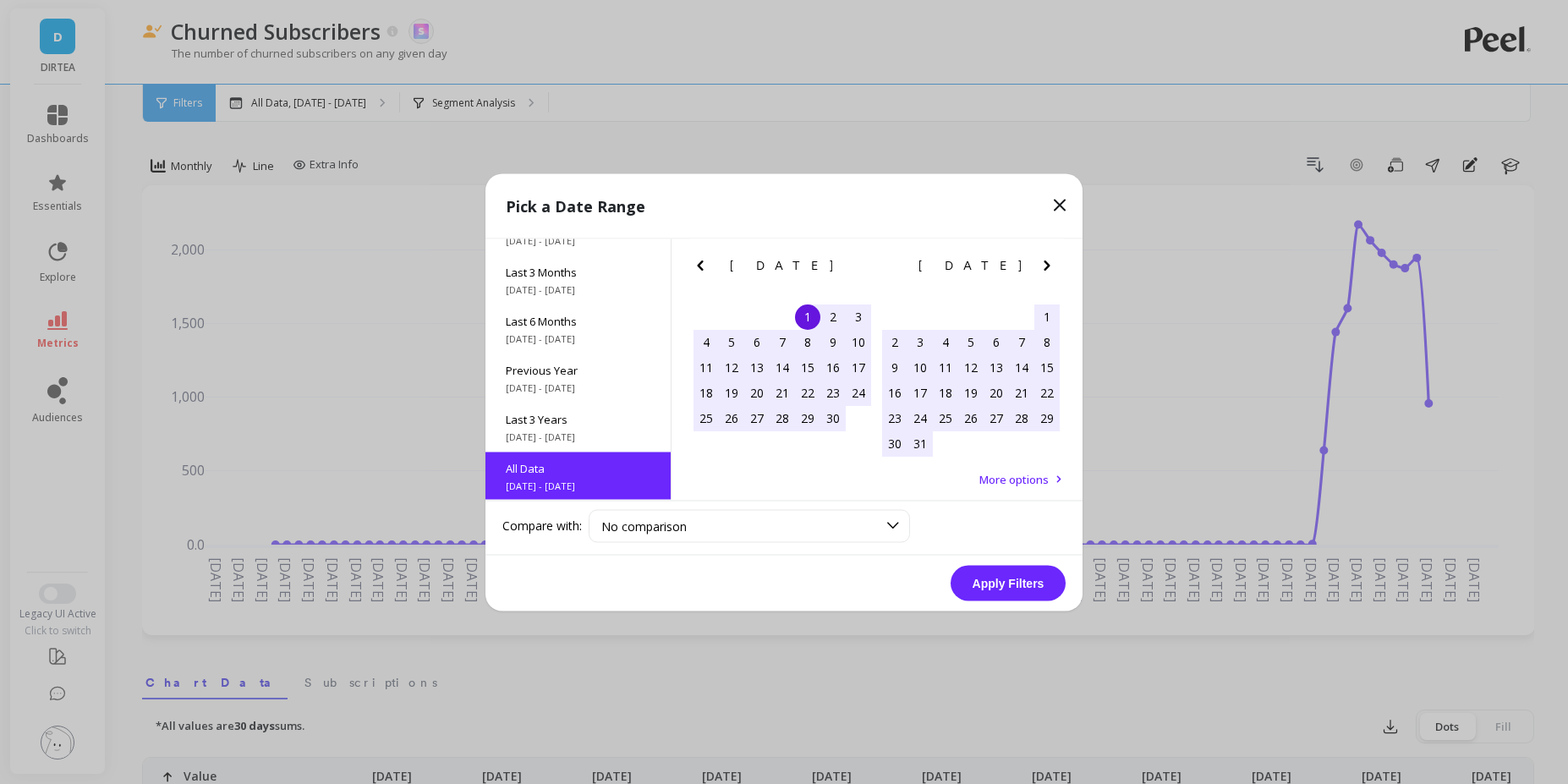
scroll to position [229, 0]
click at [607, 414] on span "Last 3 Years" at bounding box center [578, 416] width 145 height 15
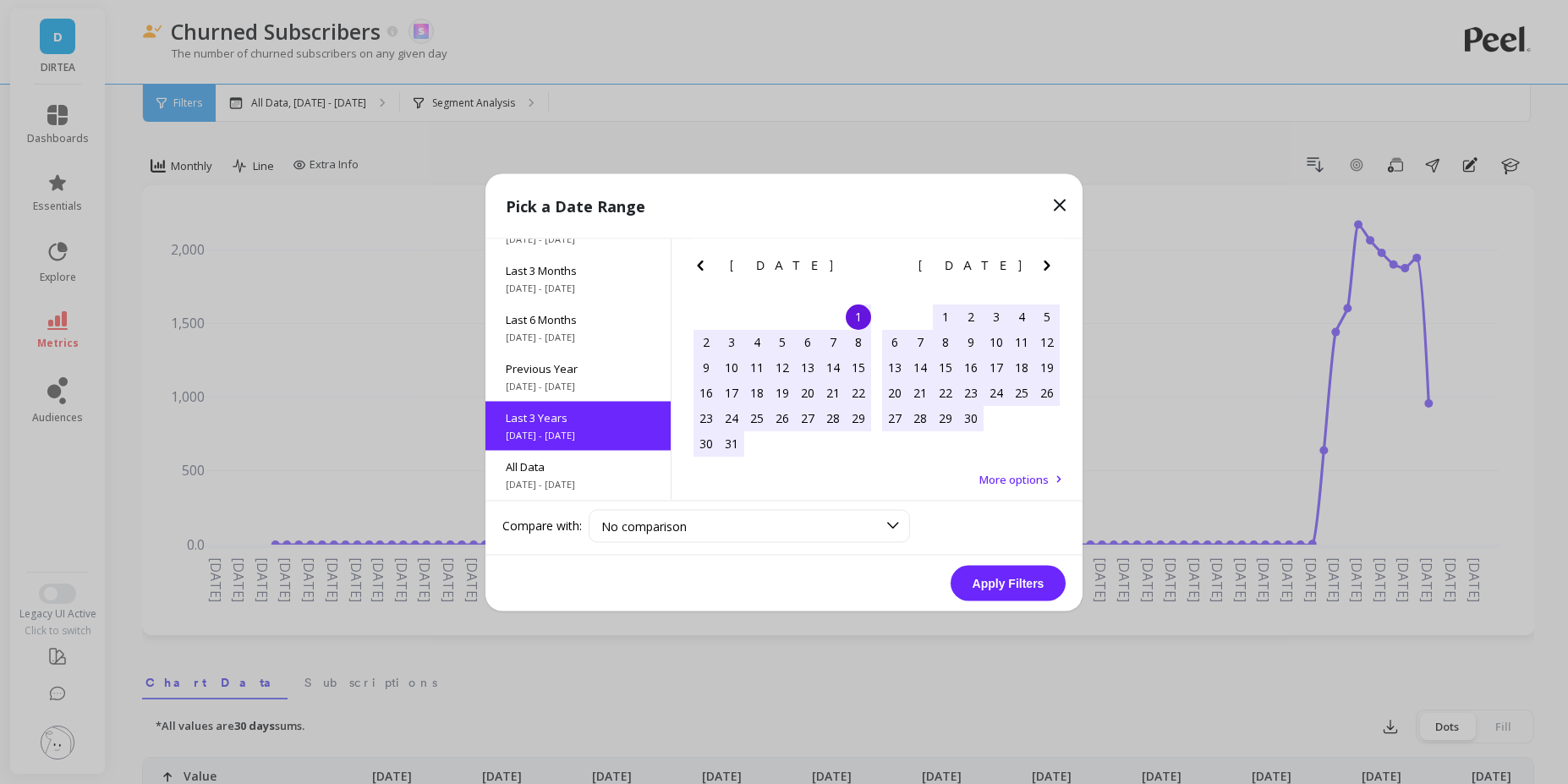
click at [1010, 592] on button "Apply Filters" at bounding box center [1009, 582] width 115 height 35
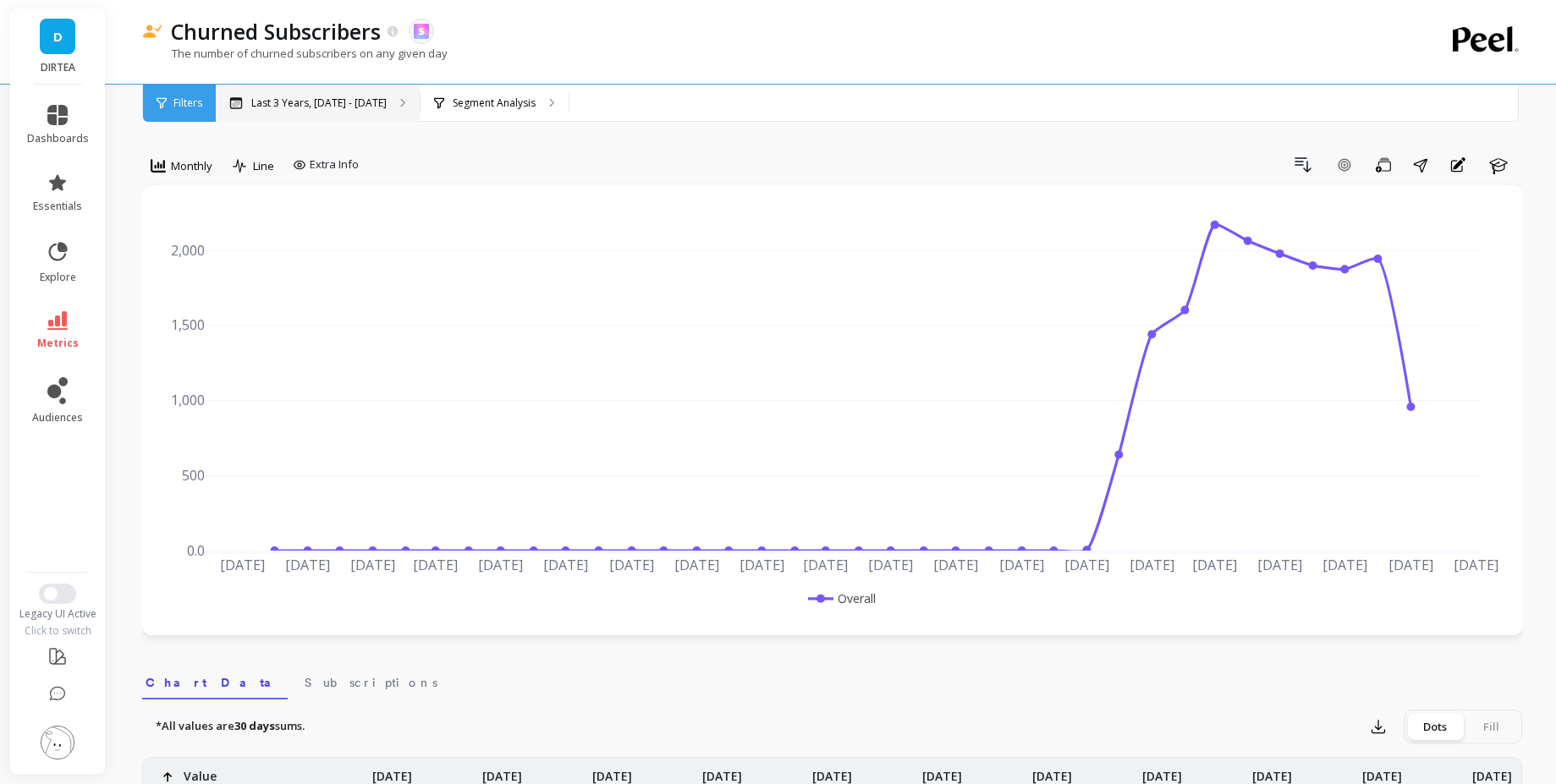
click at [386, 102] on p "Last 3 Years, Oct 1, 2022 - Sep 30, 2025" at bounding box center [318, 103] width 135 height 13
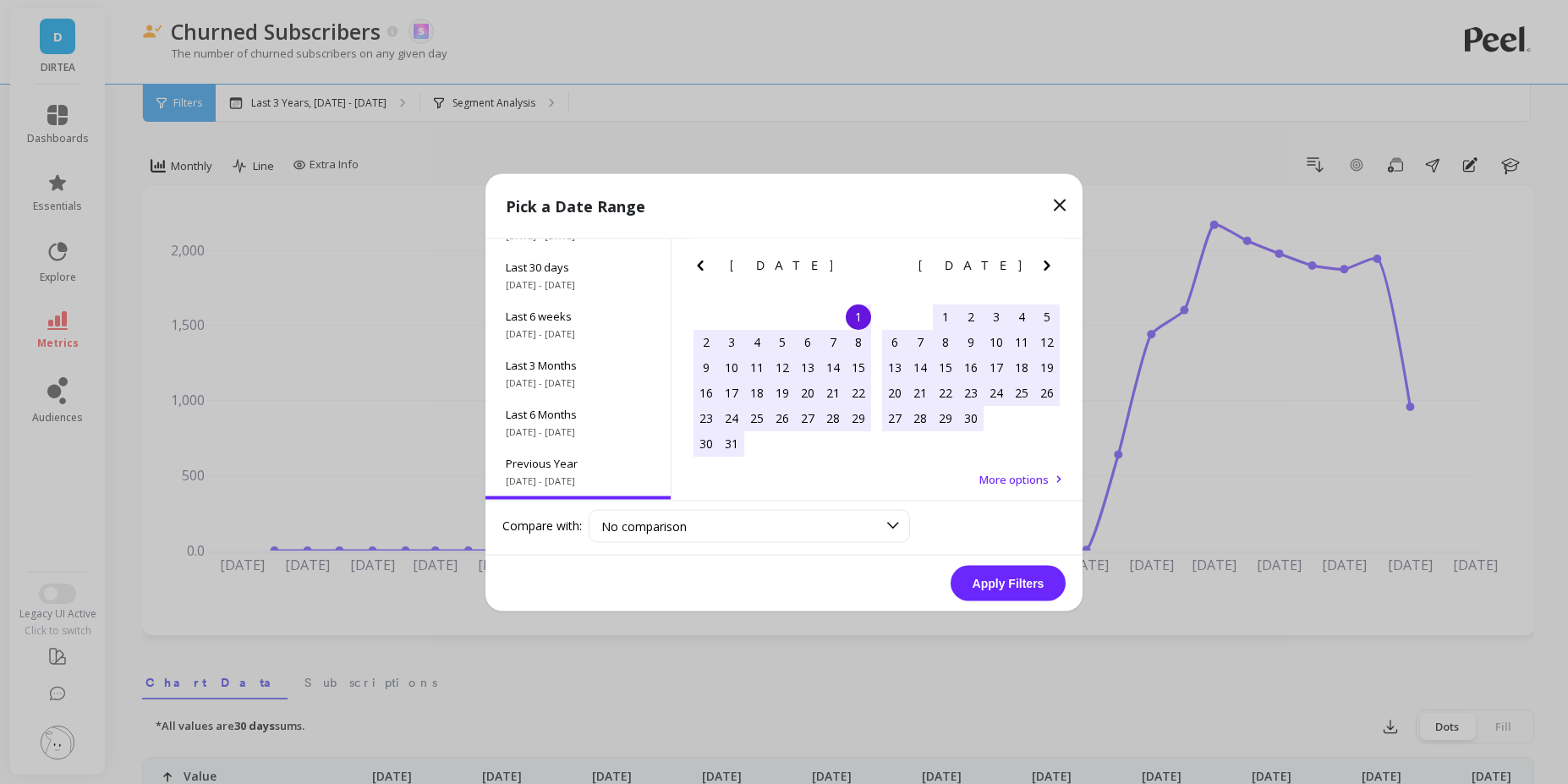
scroll to position [148, 0]
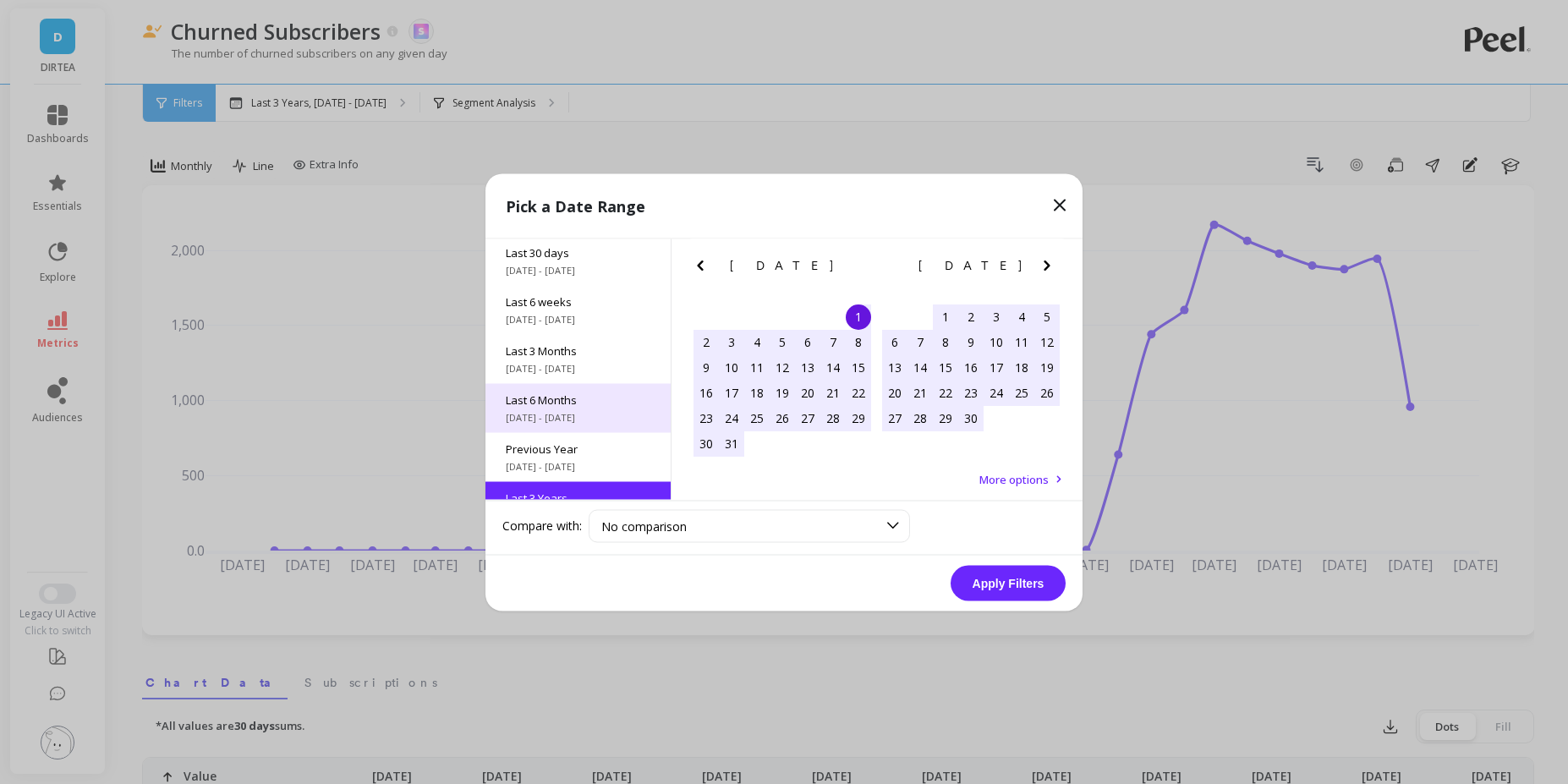
click at [604, 402] on span "Last 6 Months" at bounding box center [578, 399] width 145 height 15
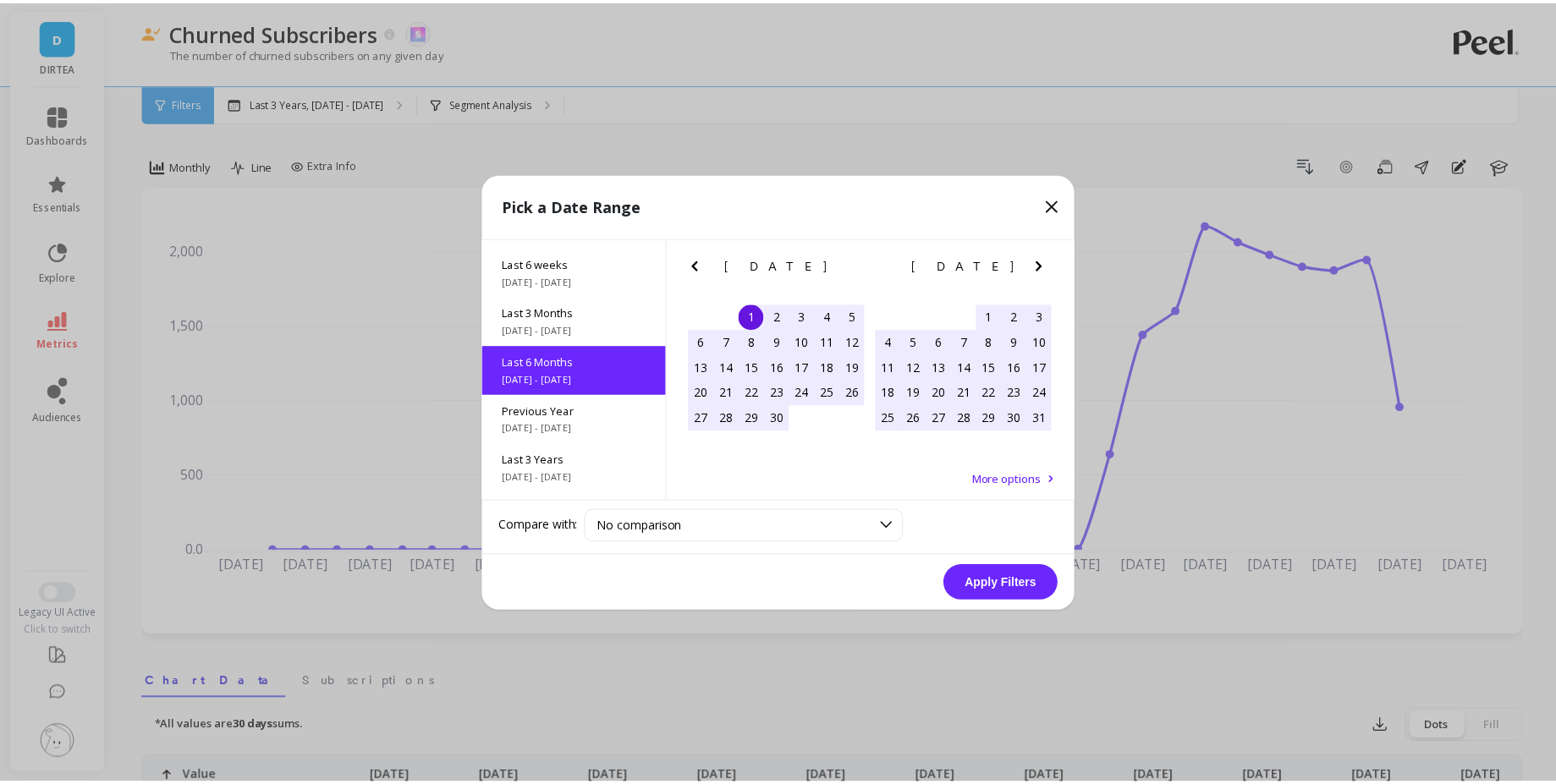
scroll to position [0, 0]
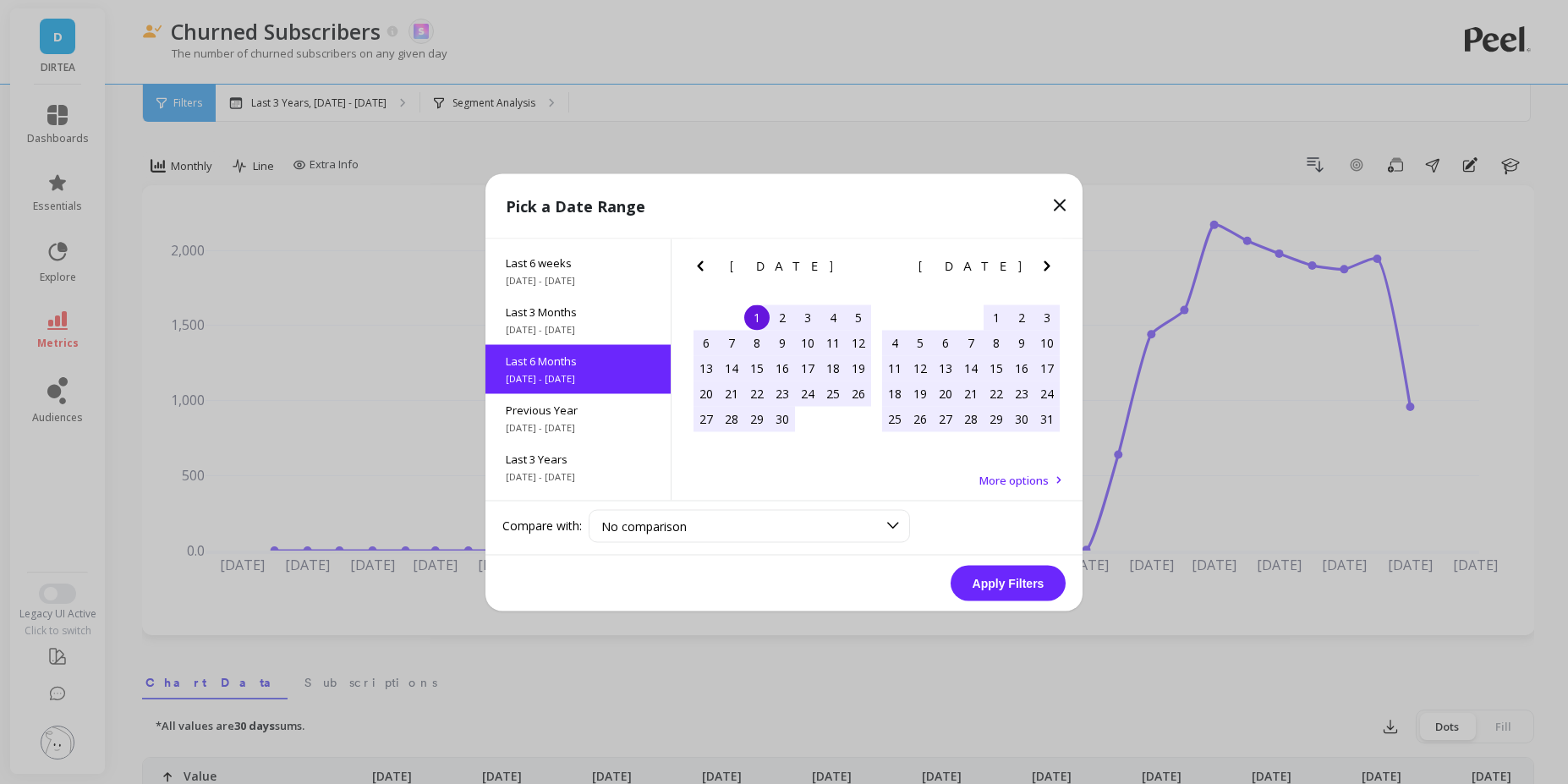
click at [976, 567] on button "Apply Filters" at bounding box center [1009, 582] width 115 height 35
